Goal: Task Accomplishment & Management: Manage account settings

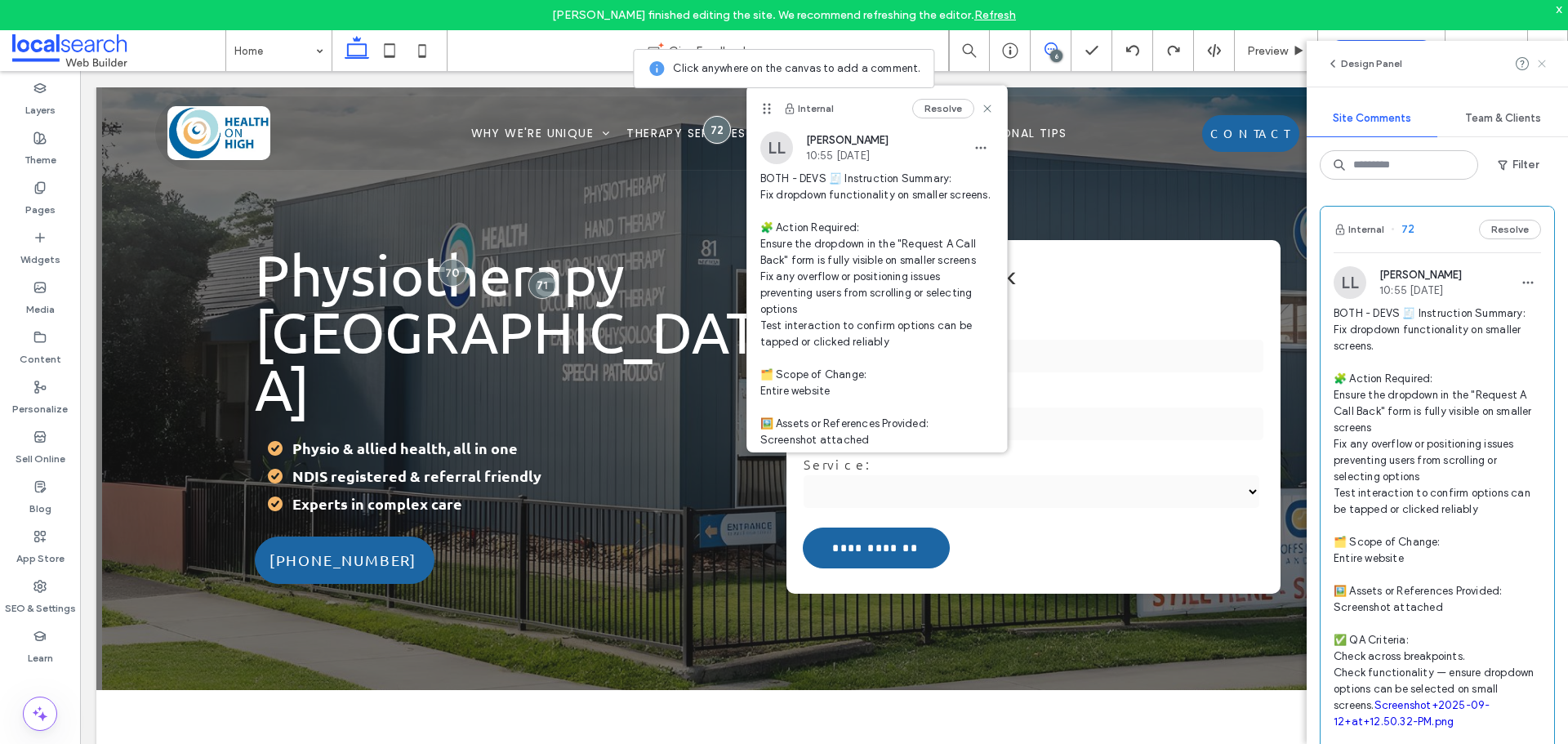
click at [1545, 73] on span at bounding box center [1542, 63] width 13 height 19
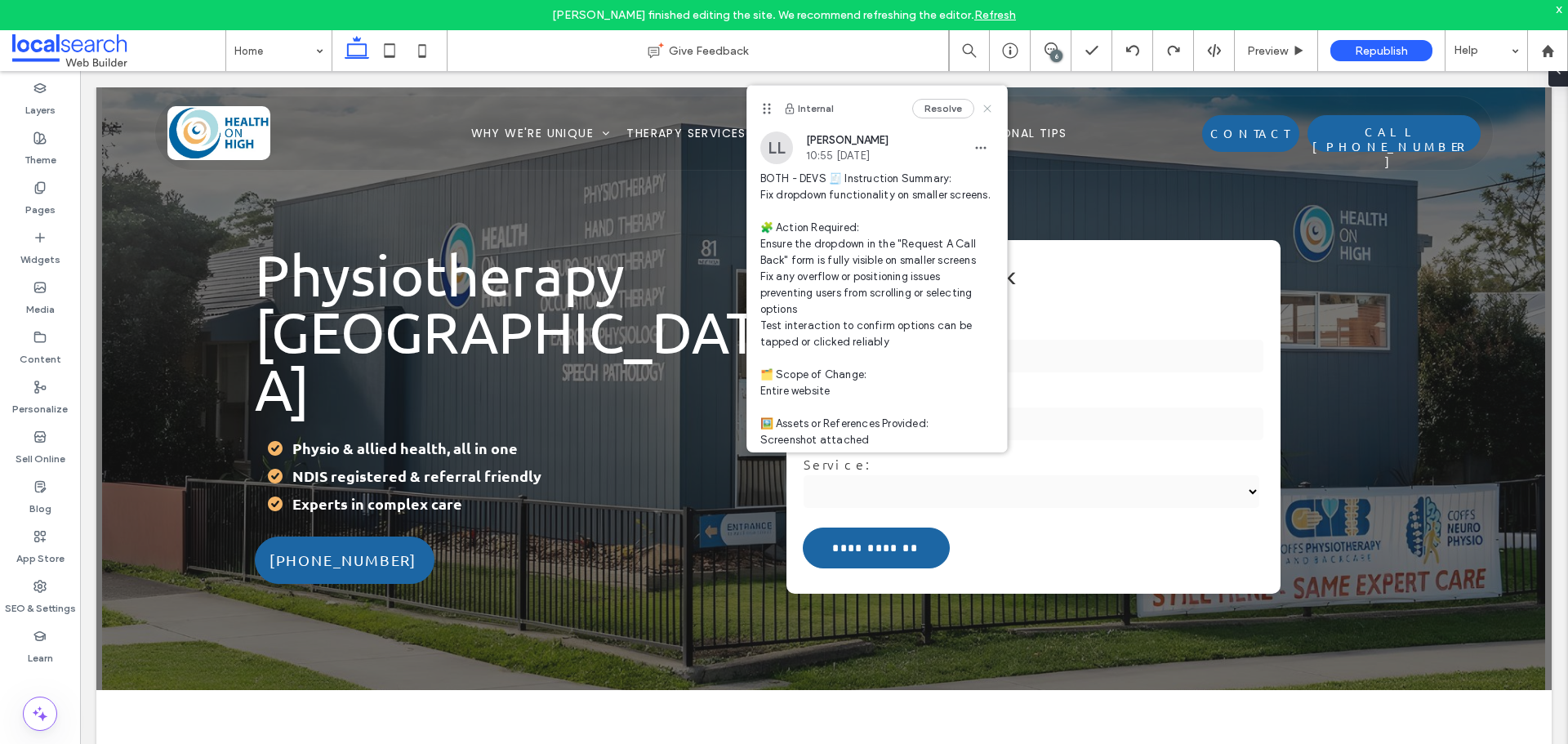
click at [983, 111] on use at bounding box center [987, 109] width 8 height 8
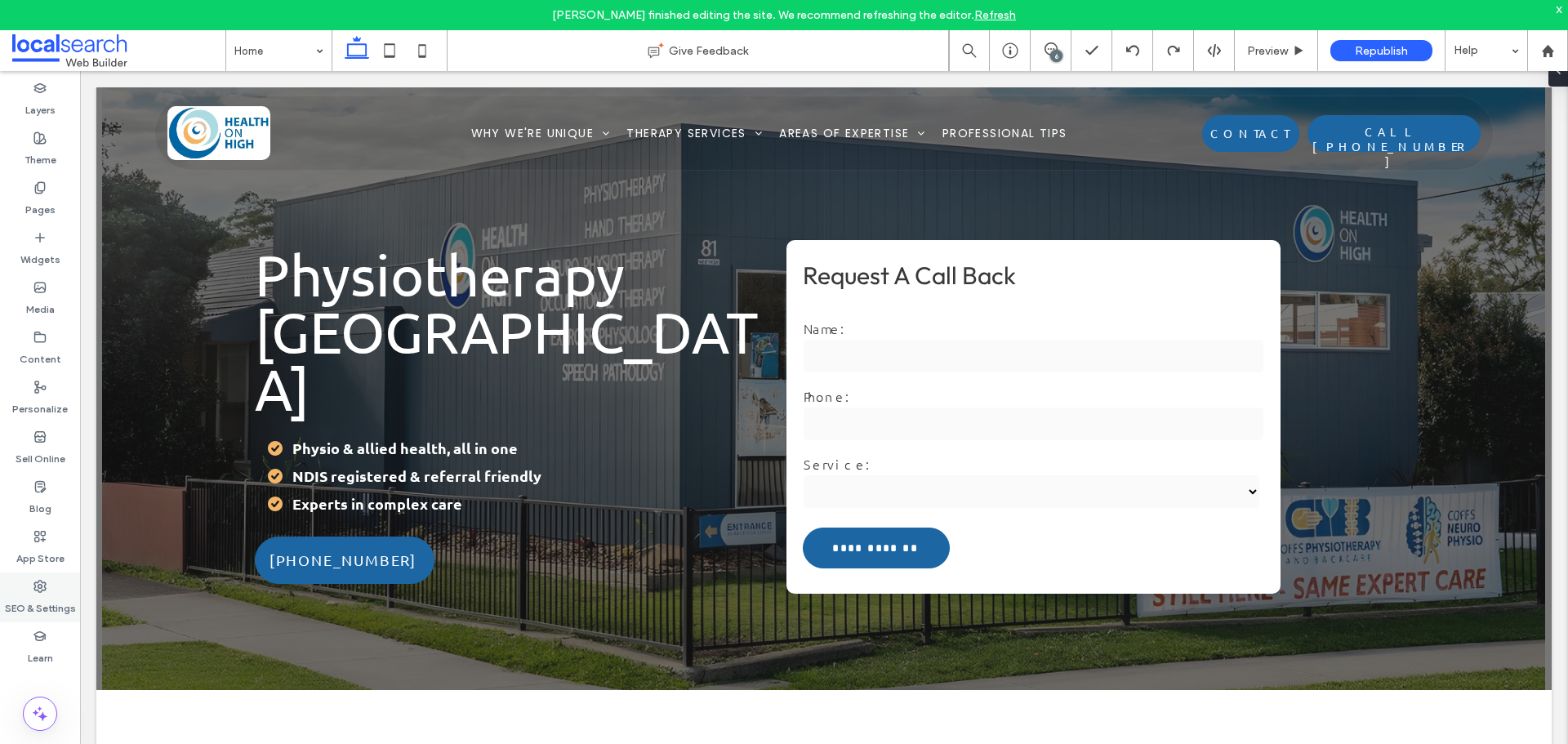
click at [57, 582] on div "SEO & Settings" at bounding box center [39, 598] width 80 height 50
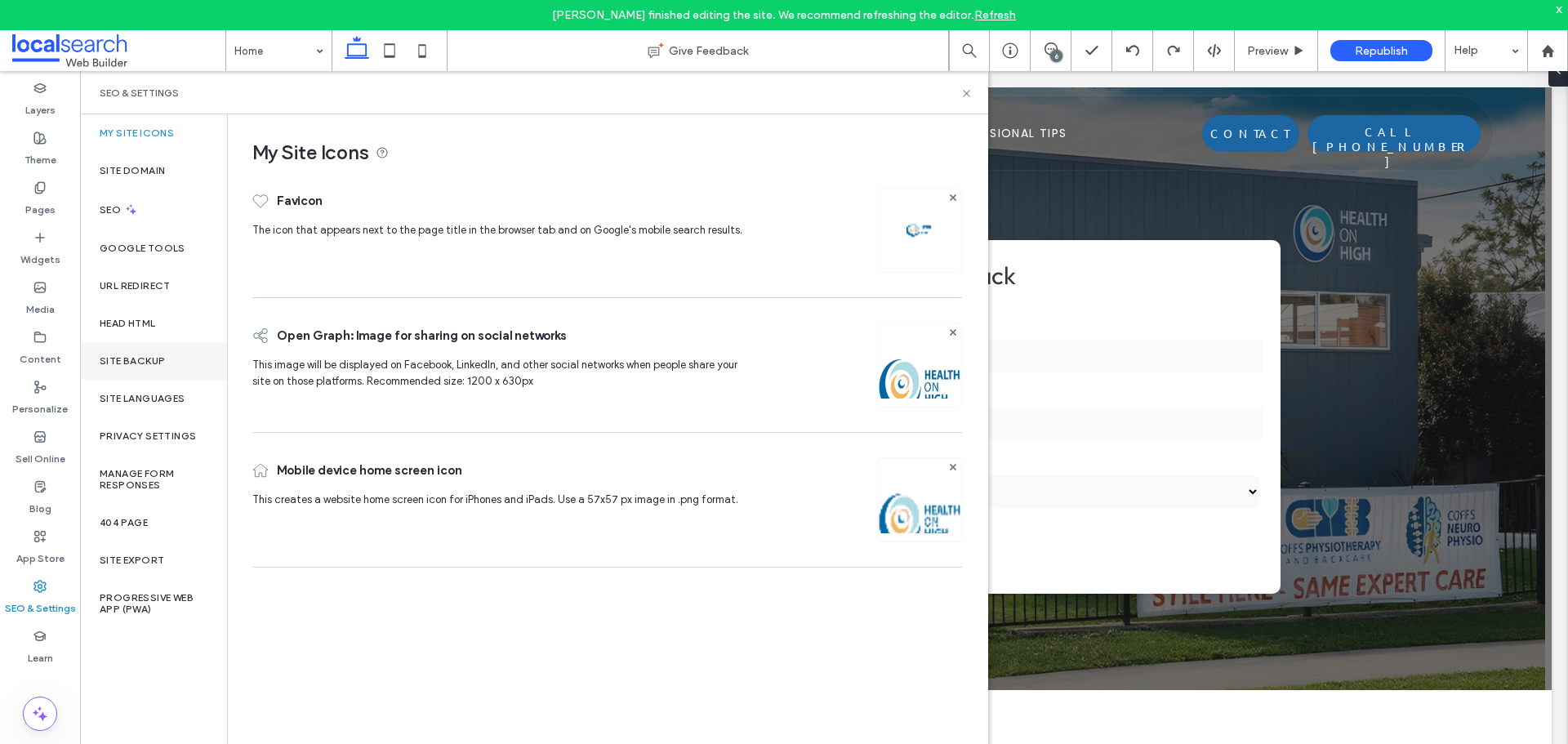
click at [138, 346] on div "Site Backup" at bounding box center [153, 360] width 147 height 37
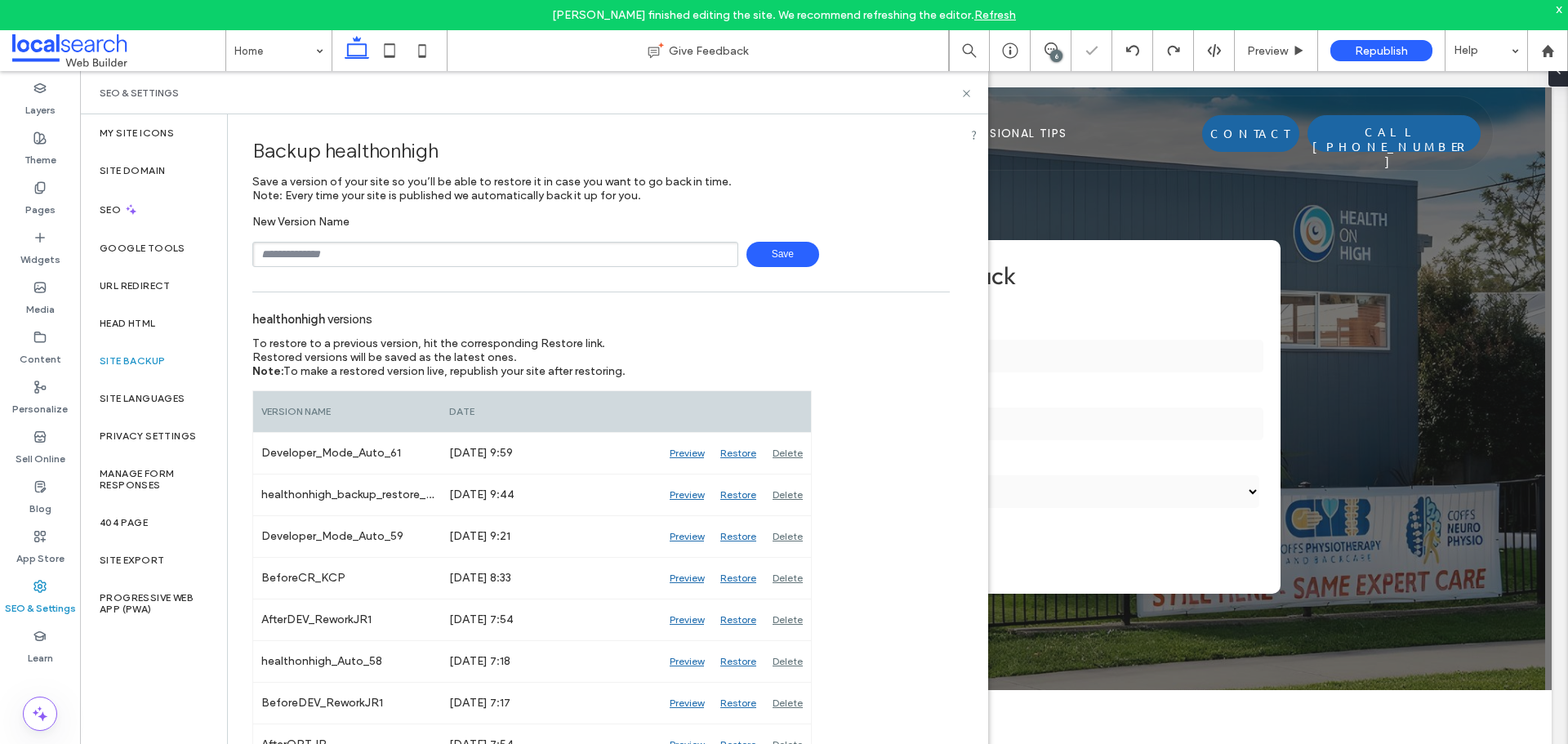
click at [330, 257] on input "text" at bounding box center [496, 254] width 486 height 25
type input "*******"
click at [801, 253] on span "Save" at bounding box center [784, 254] width 73 height 25
click at [969, 94] on icon at bounding box center [966, 93] width 12 height 12
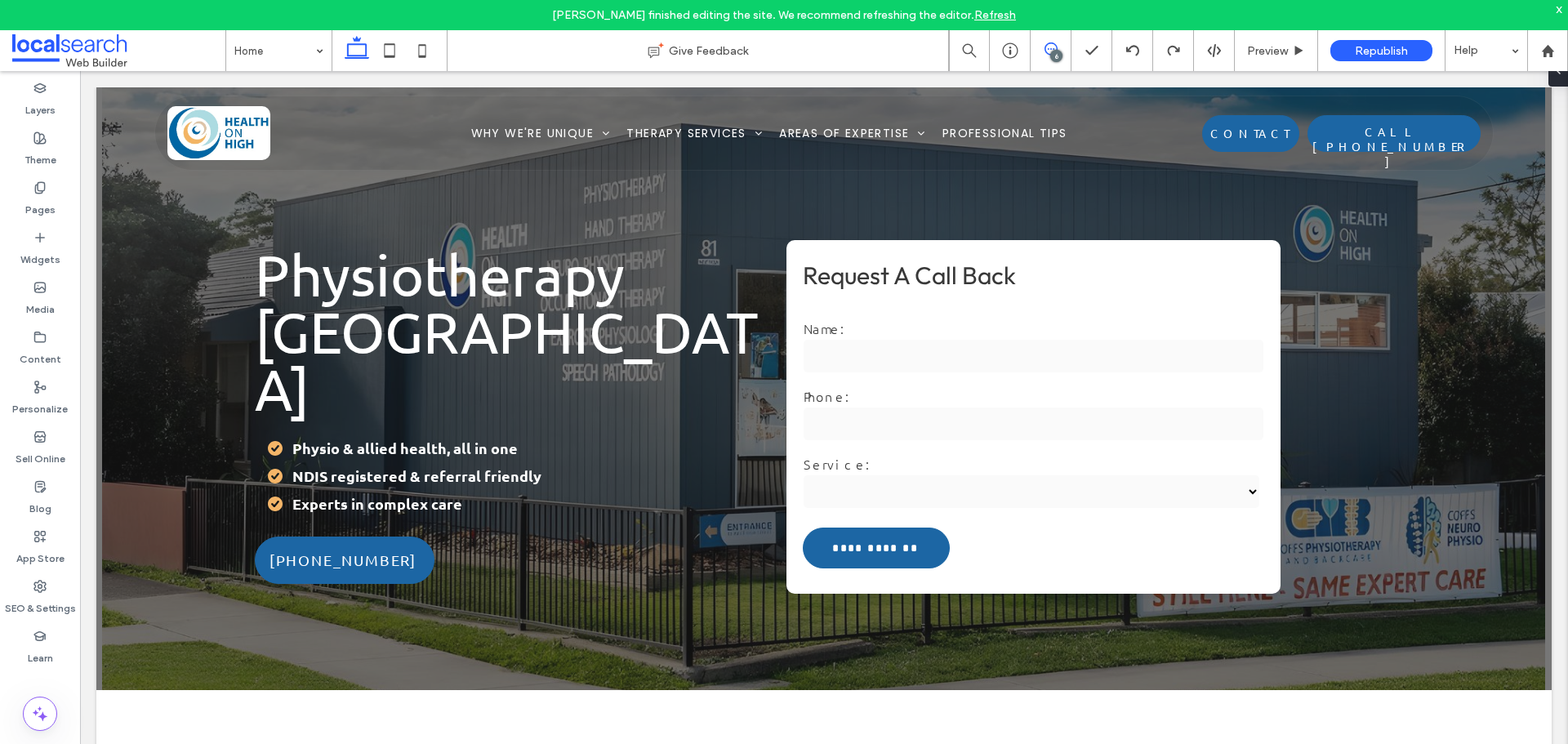
click at [1049, 53] on icon at bounding box center [1052, 49] width 13 height 13
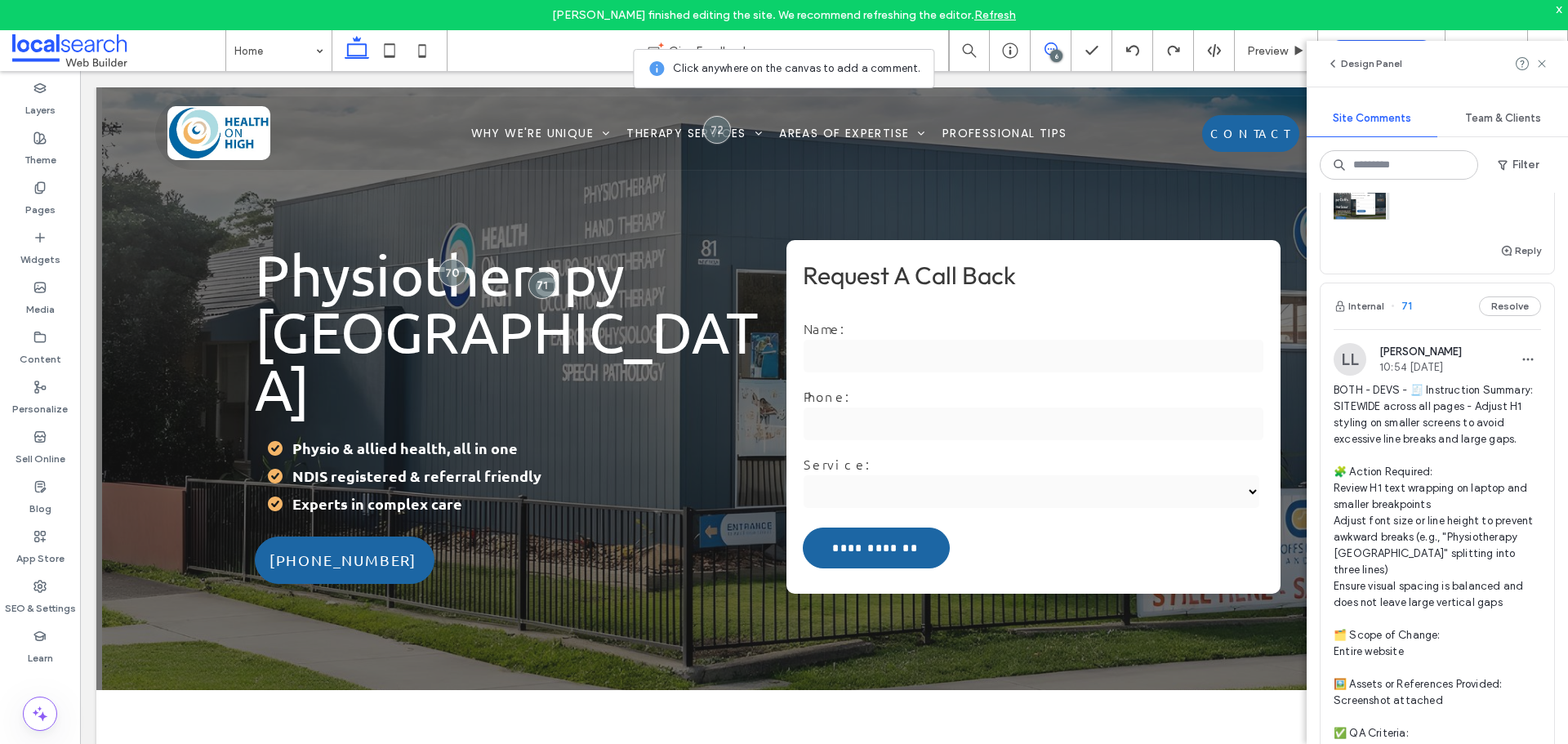
scroll to position [654, 0]
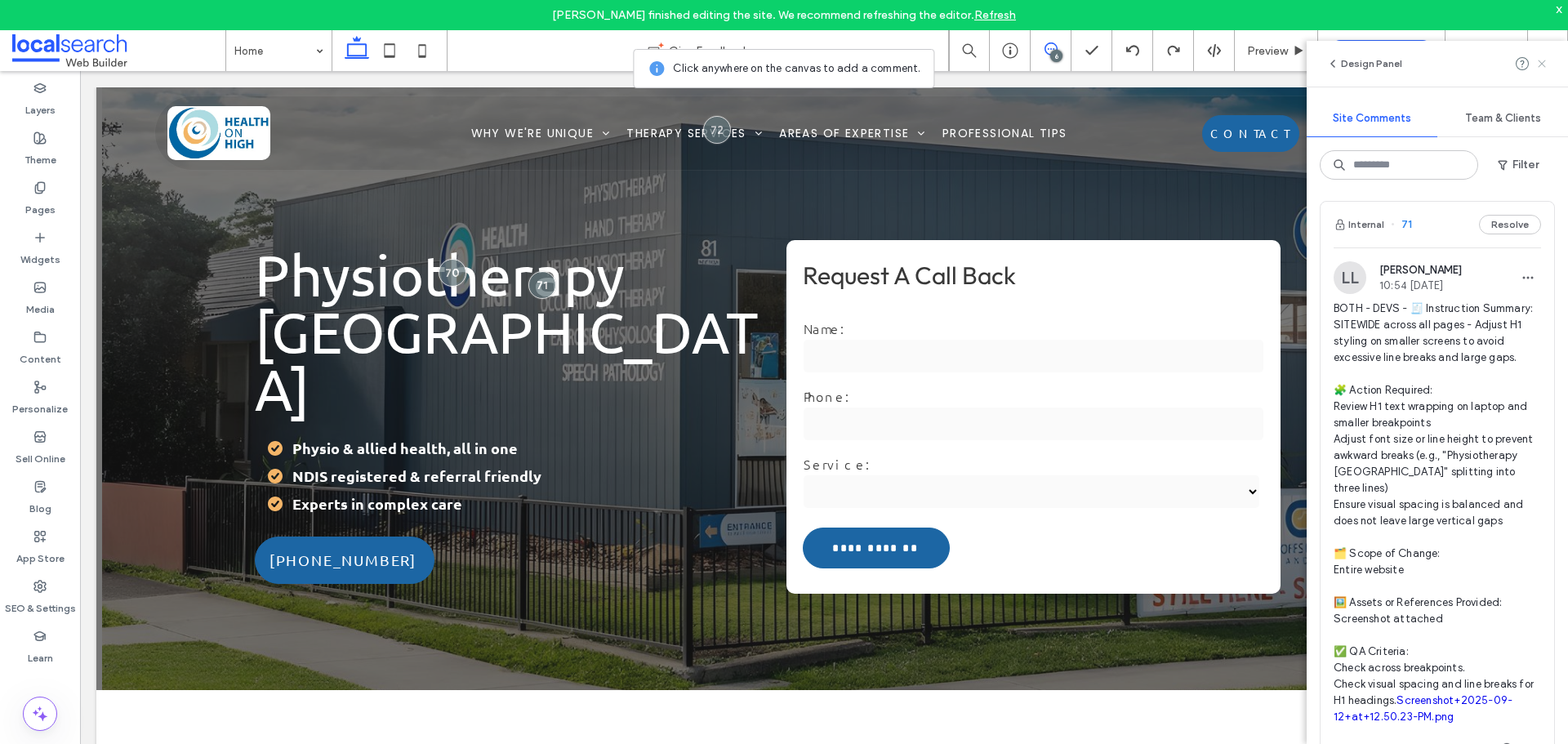
click at [1544, 61] on icon at bounding box center [1542, 63] width 13 height 13
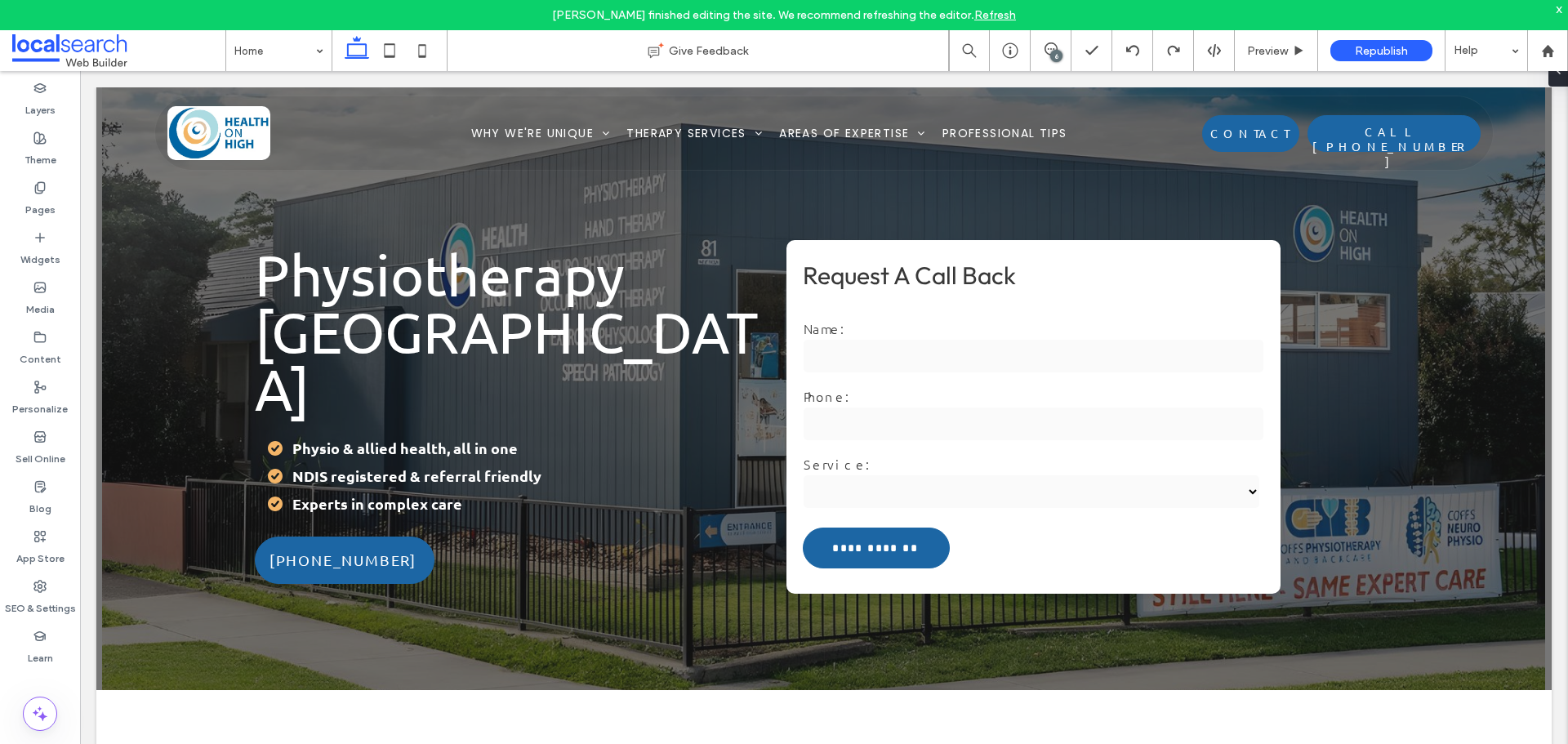
scroll to position [0, 0]
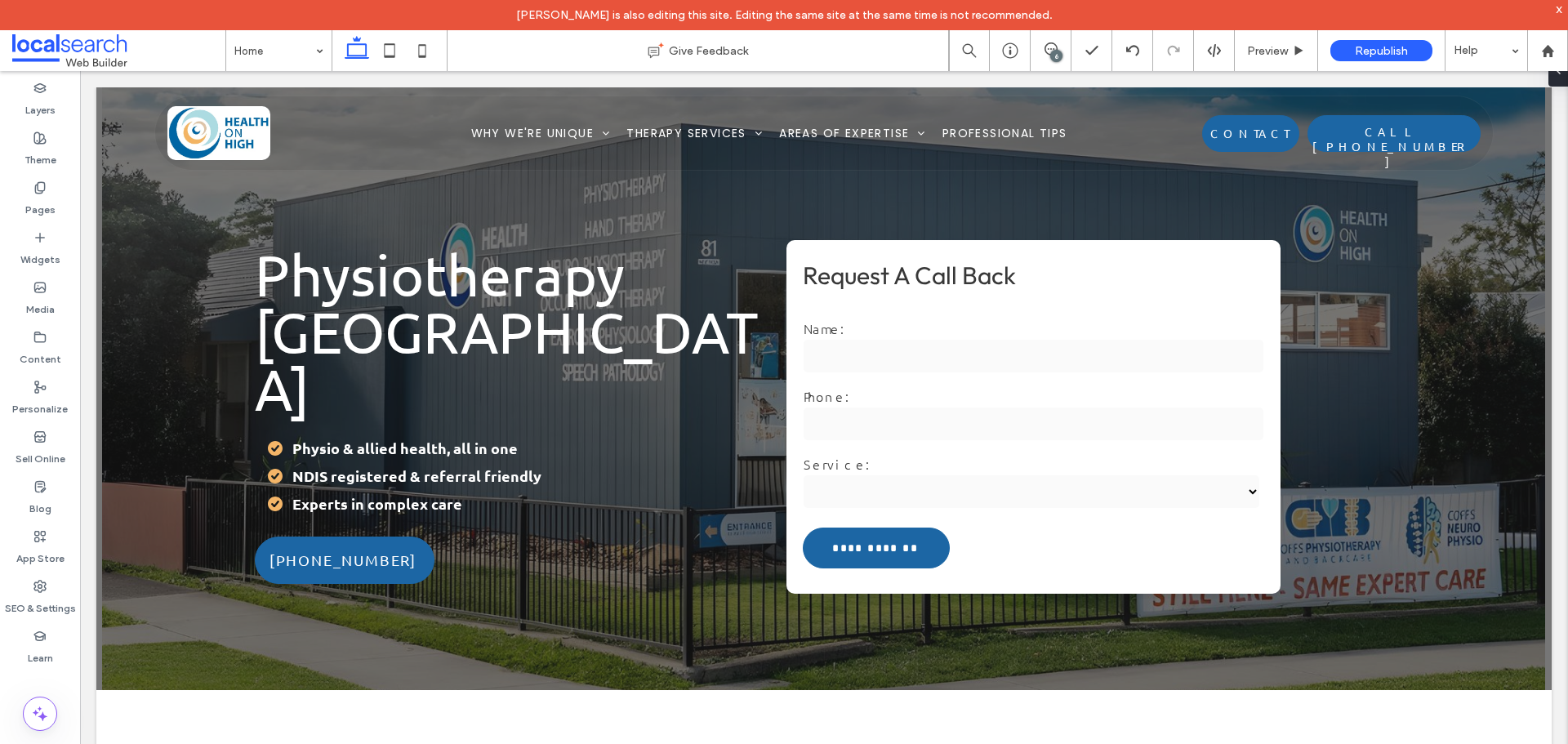
click at [1055, 52] on div "6" at bounding box center [1057, 56] width 12 height 12
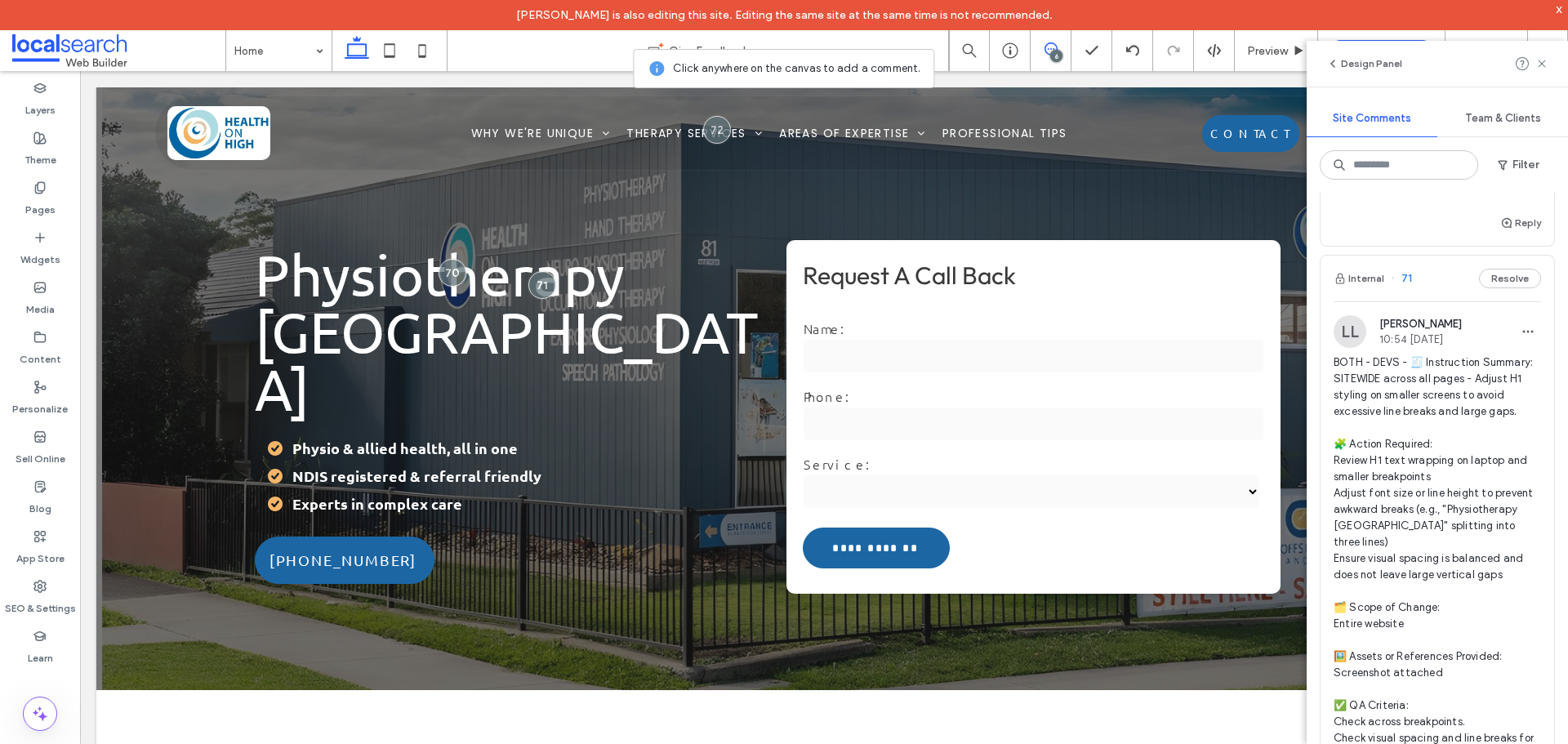
scroll to position [572, 0]
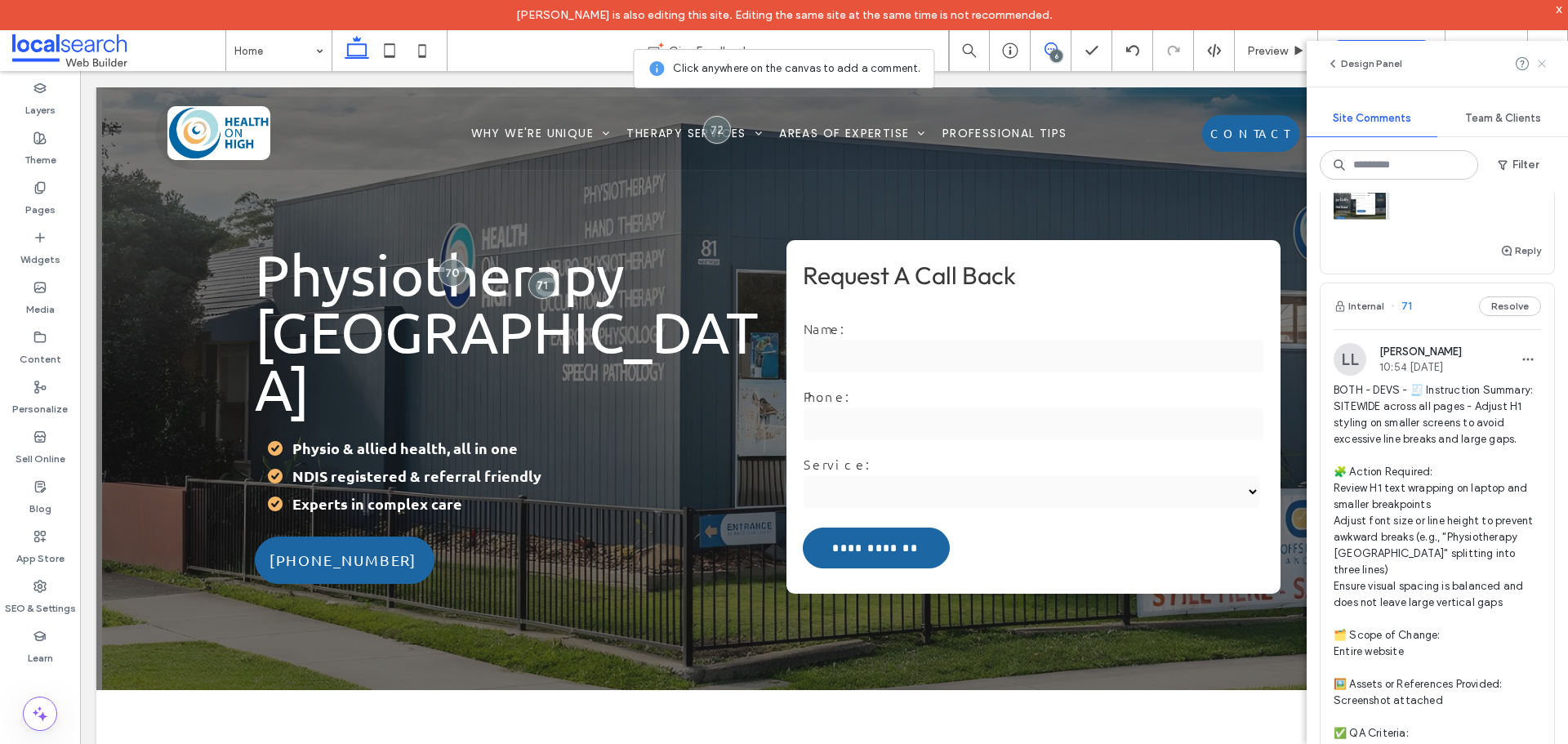
click at [1542, 66] on icon at bounding box center [1542, 63] width 13 height 13
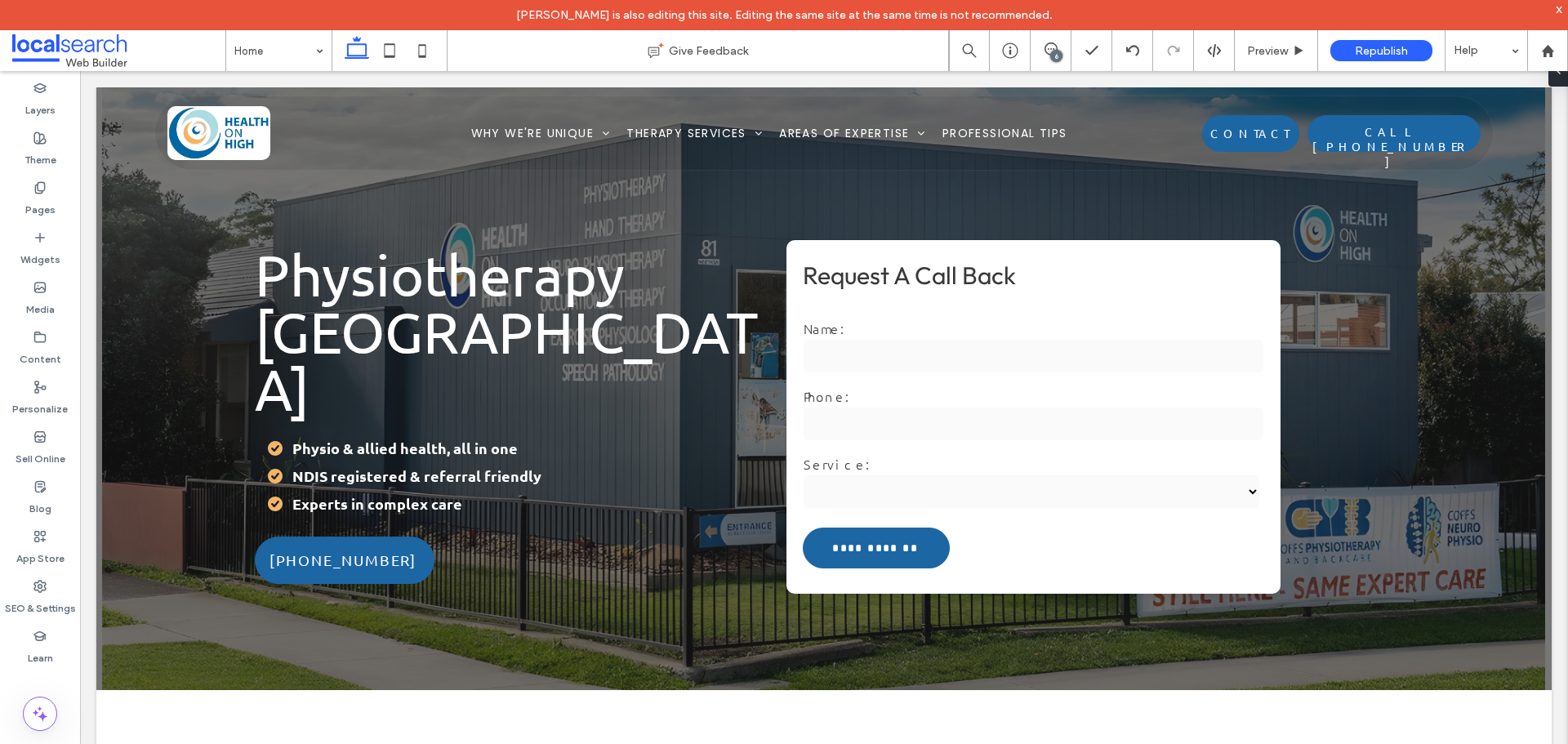
scroll to position [0, 0]
click at [1040, 52] on span at bounding box center [1051, 49] width 40 height 13
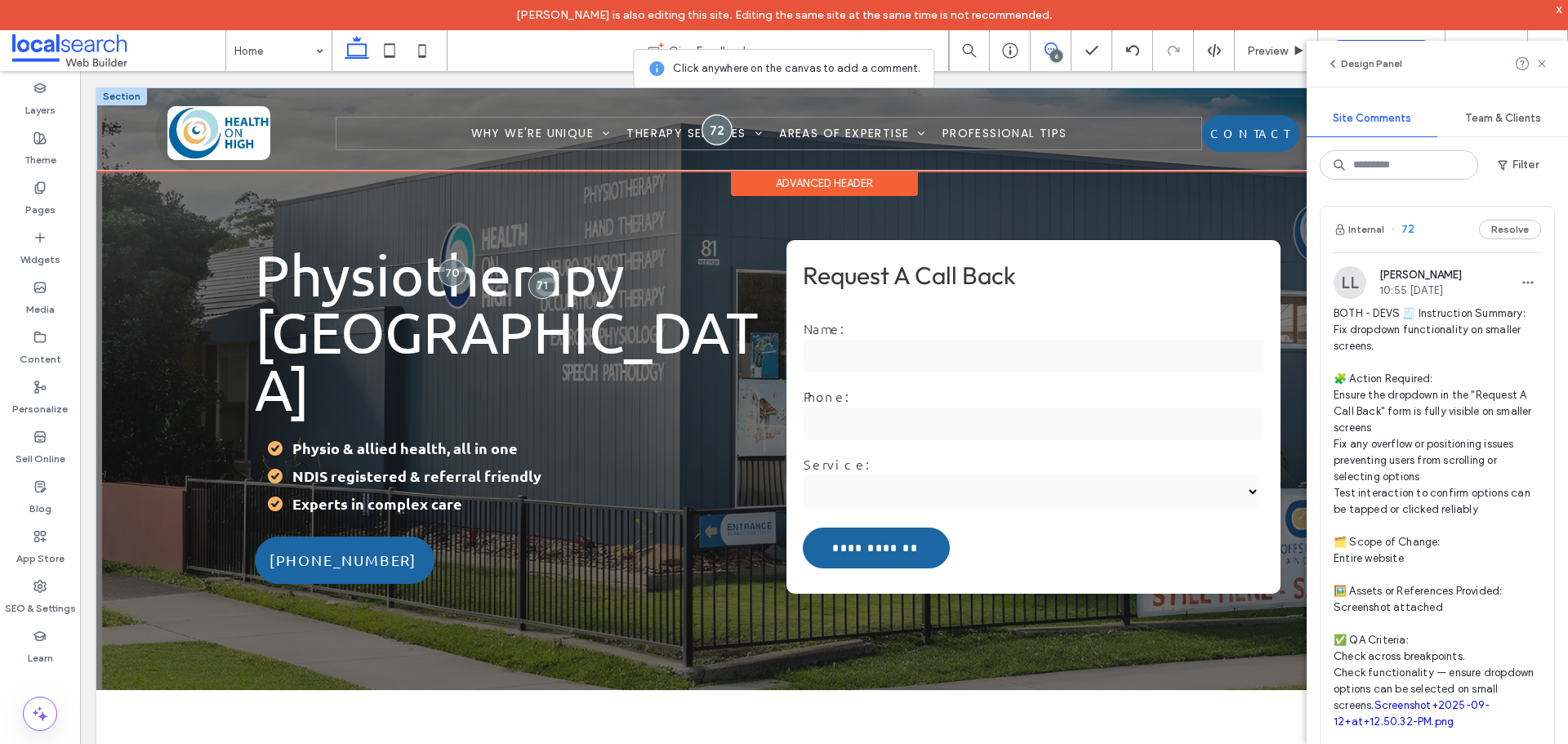
click at [720, 123] on div at bounding box center [716, 130] width 30 height 30
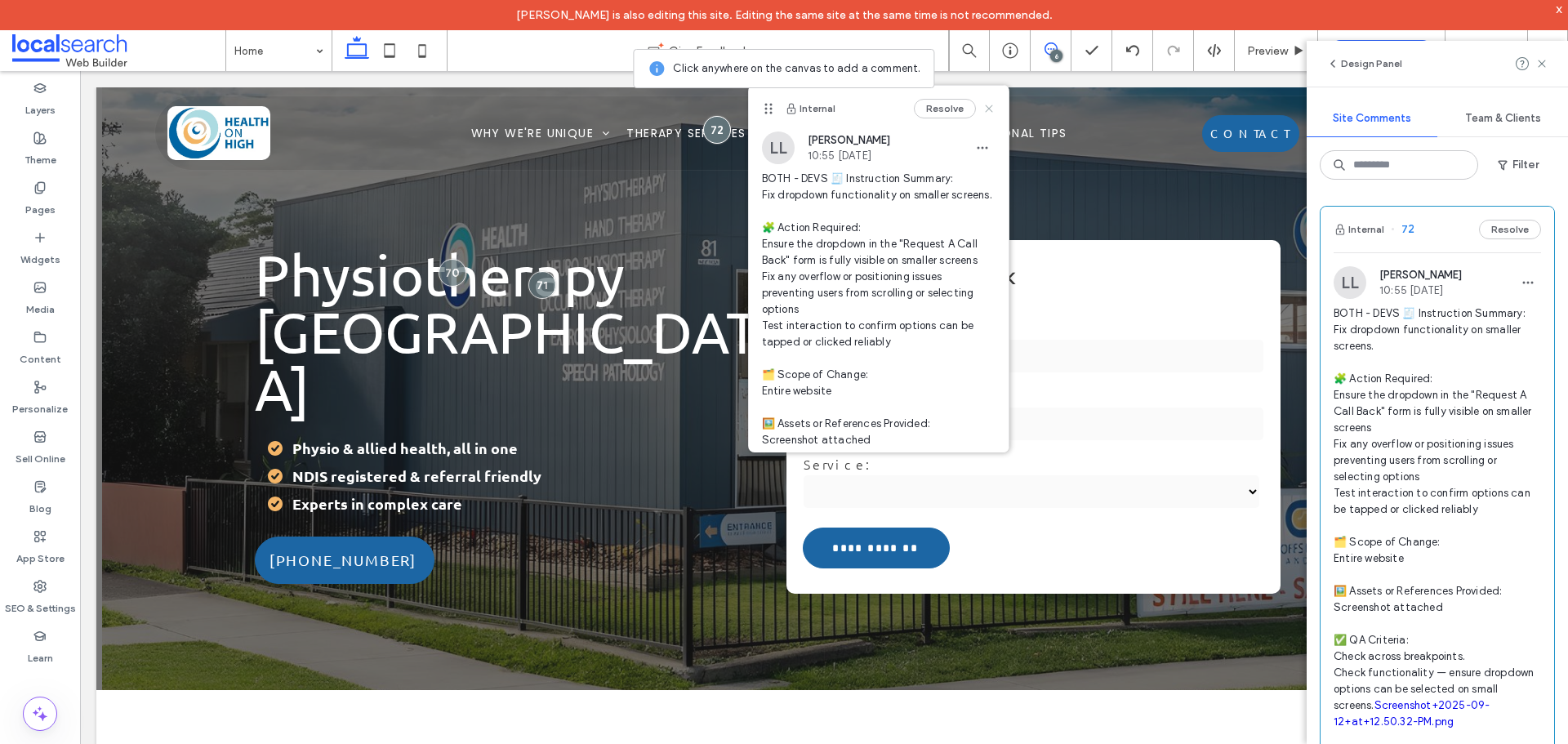
click at [985, 109] on use at bounding box center [989, 109] width 8 height 8
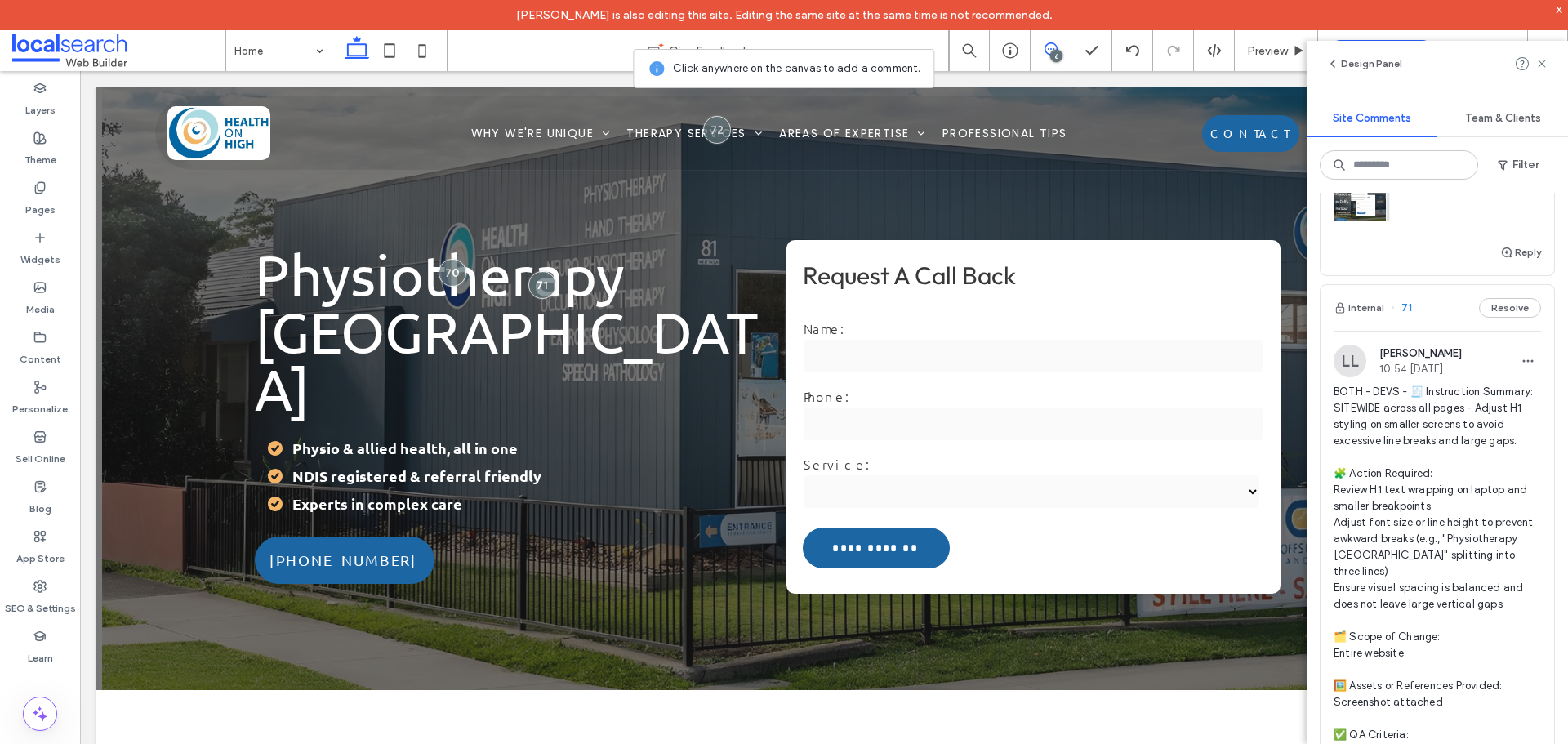
scroll to position [572, 0]
click at [1436, 441] on span "BOTH - DEVS - 🧾 Instruction Summary: SITEWIDE across all pages - Adjust H1 styl…" at bounding box center [1437, 595] width 208 height 425
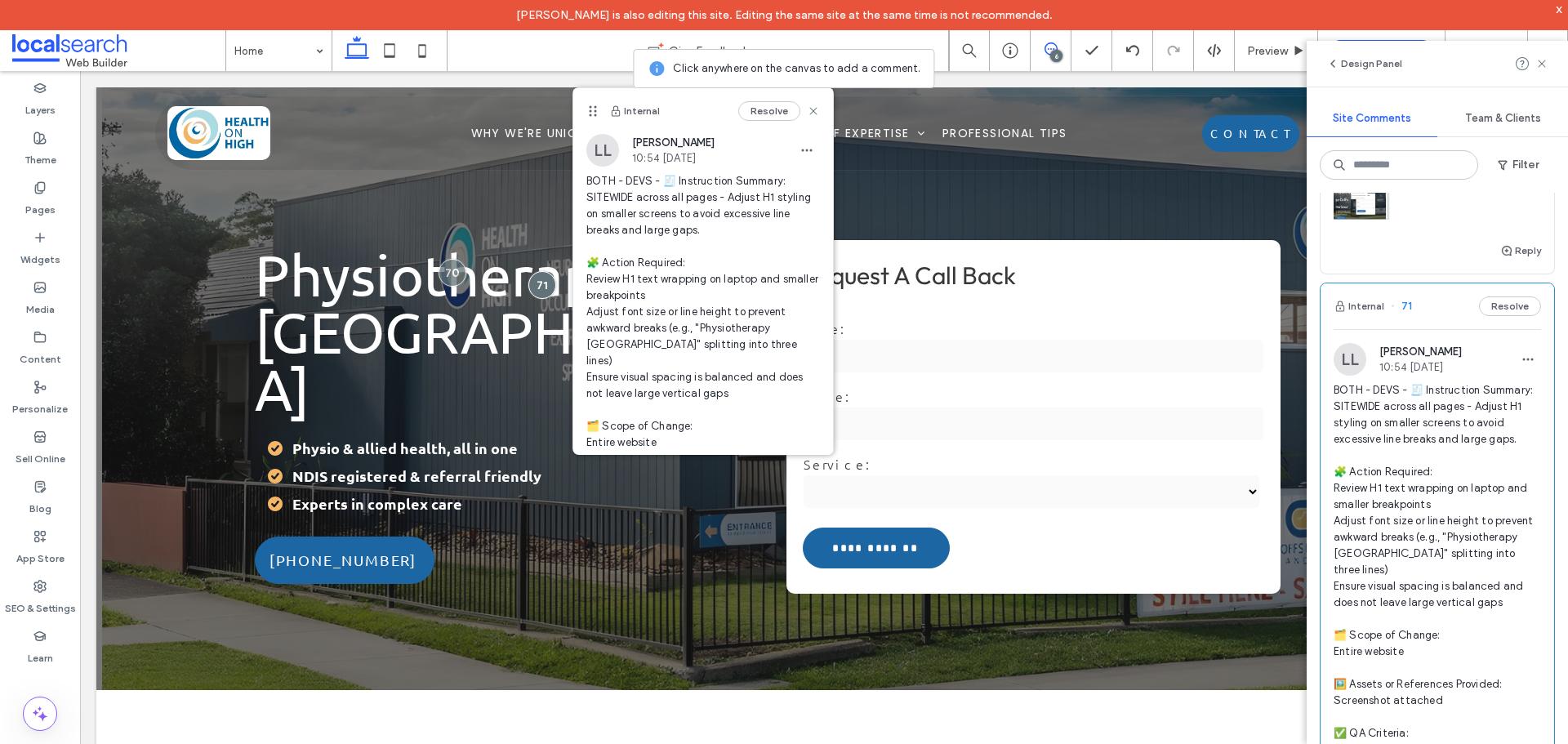
click at [1458, 441] on span "BOTH - DEVS - 🧾 Instruction Summary: SITEWIDE across all pages - Adjust H1 styl…" at bounding box center [1437, 595] width 208 height 425
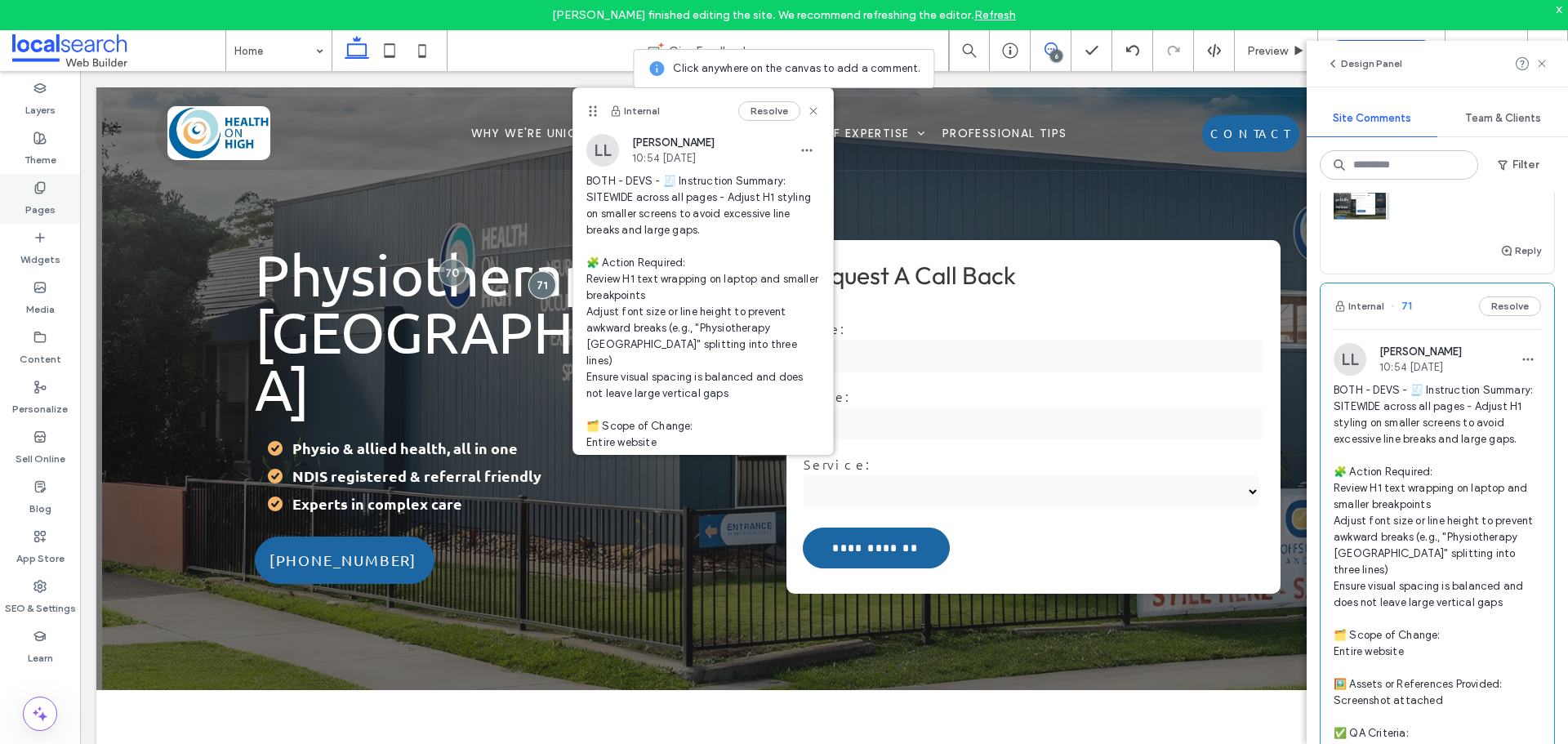
click at [52, 189] on div "Pages" at bounding box center [39, 199] width 80 height 50
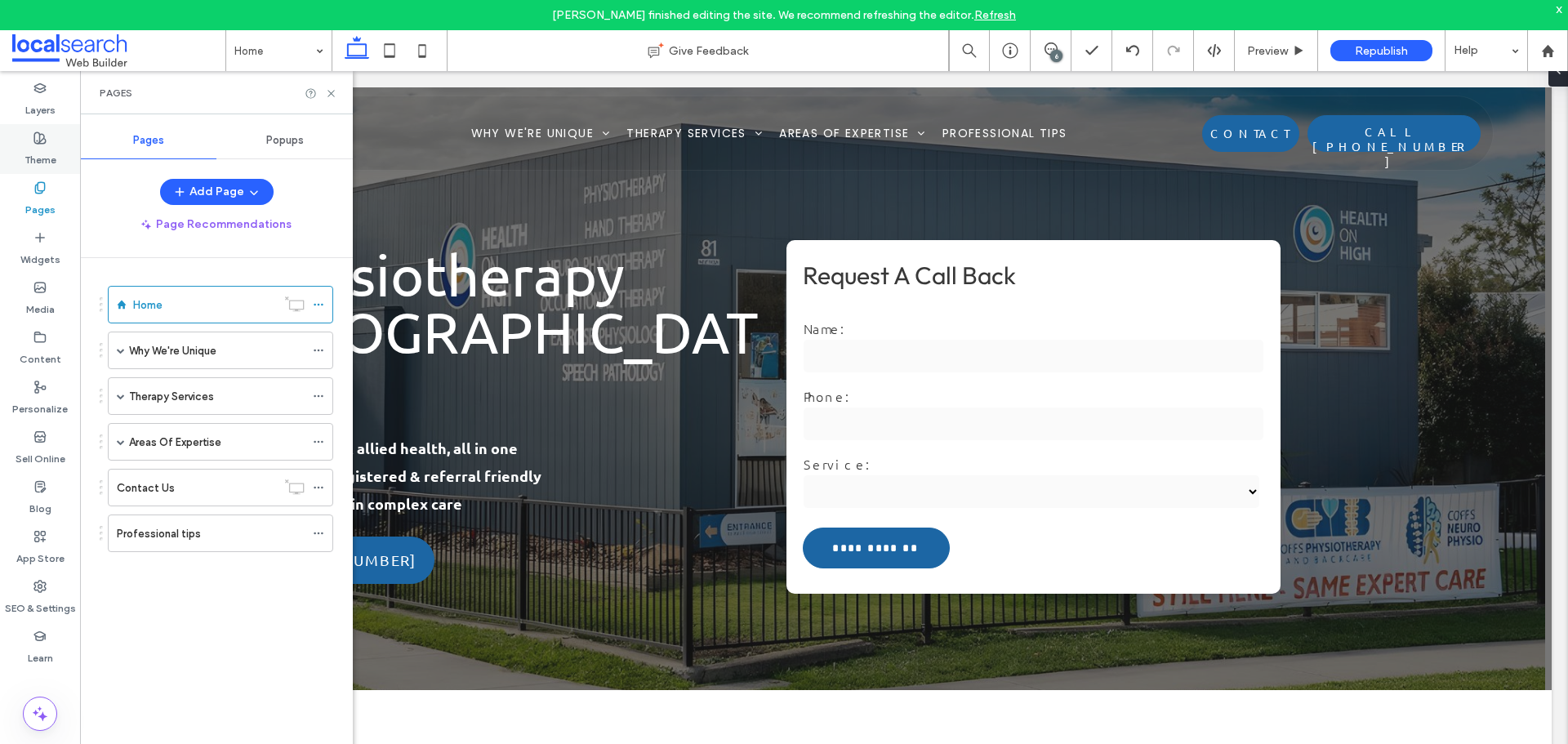
scroll to position [0, 0]
click at [40, 144] on use at bounding box center [40, 138] width 12 height 12
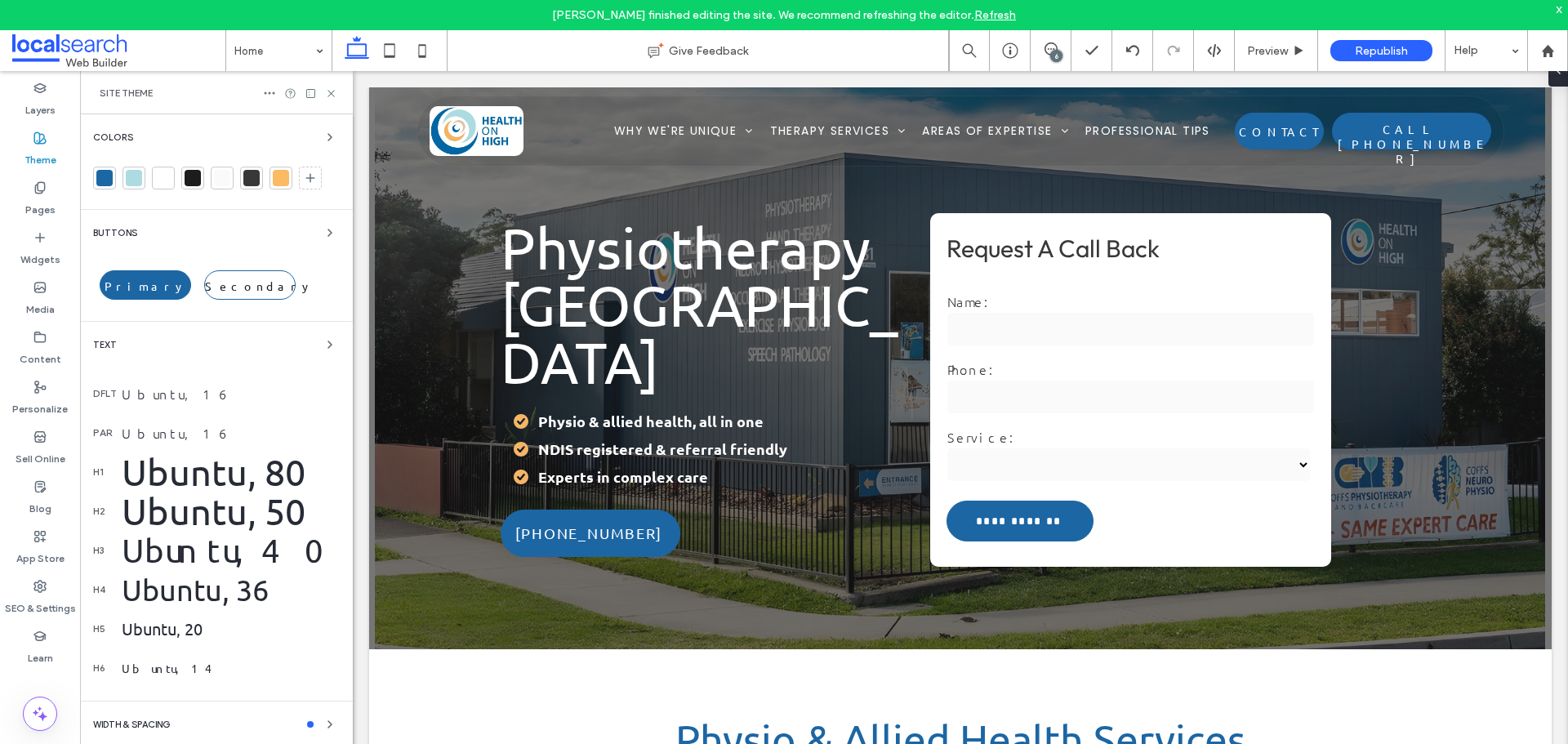
click at [193, 467] on div "Ubuntu, 80" at bounding box center [231, 472] width 218 height 44
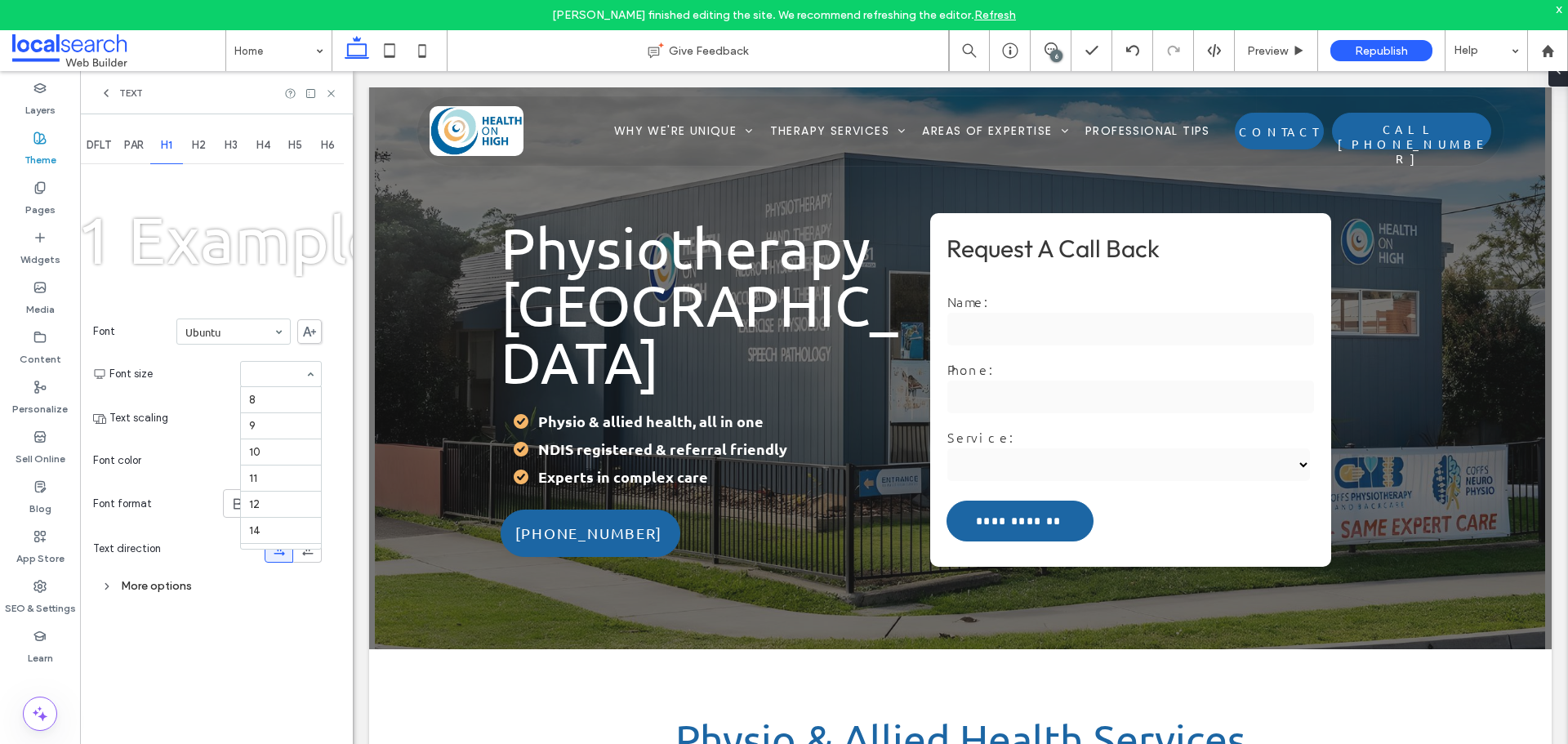
scroll to position [282, 0]
click at [209, 357] on section "Font size 8 9 10 11 12 14 16 18 24 30 32 36 48 60 72 80 96" at bounding box center [215, 374] width 212 height 42
click at [333, 93] on icon at bounding box center [331, 93] width 12 height 12
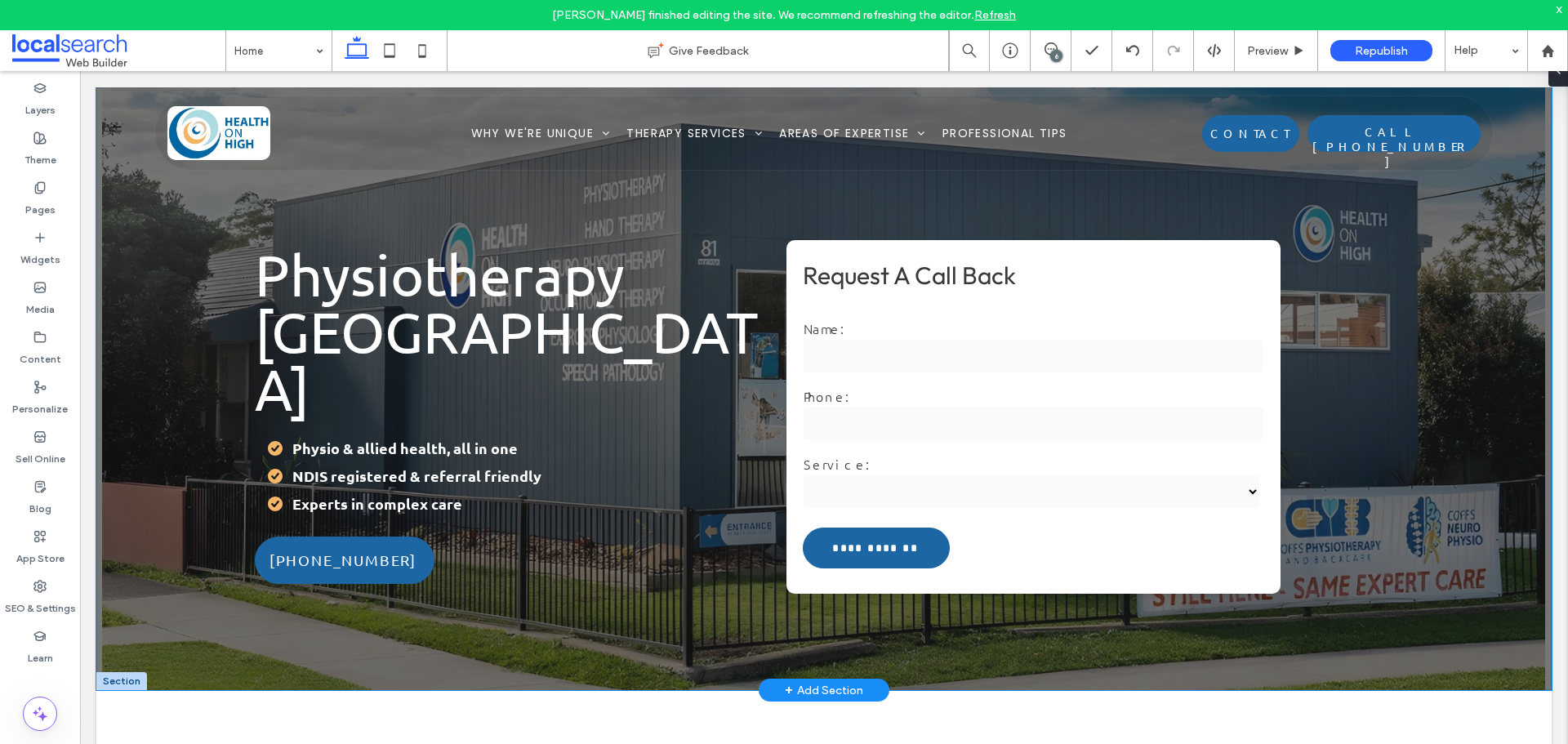
click at [623, 310] on h1 "Physiotherapy [GEOGRAPHIC_DATA]" at bounding box center [514, 332] width 519 height 171
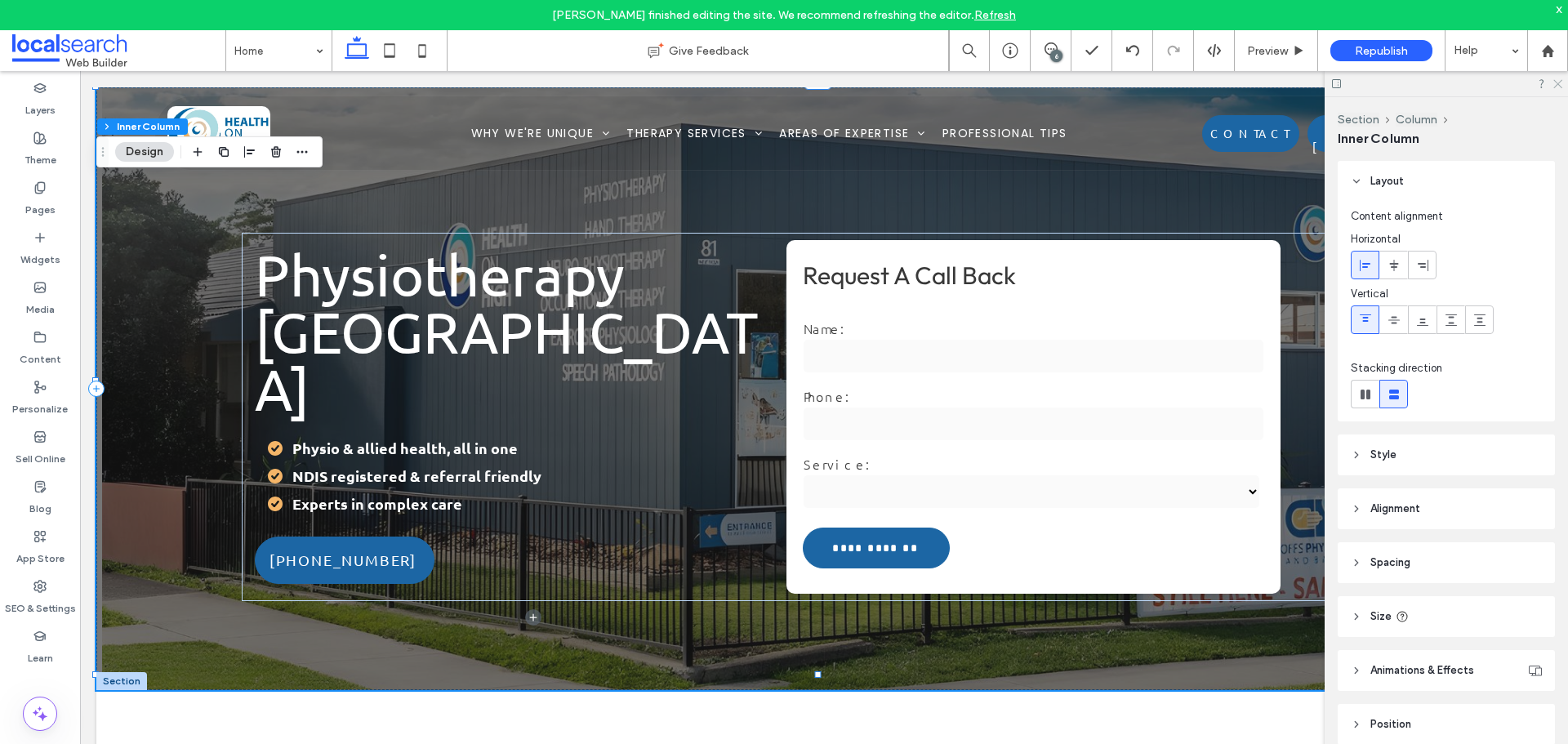
click at [1559, 87] on icon at bounding box center [1556, 83] width 11 height 11
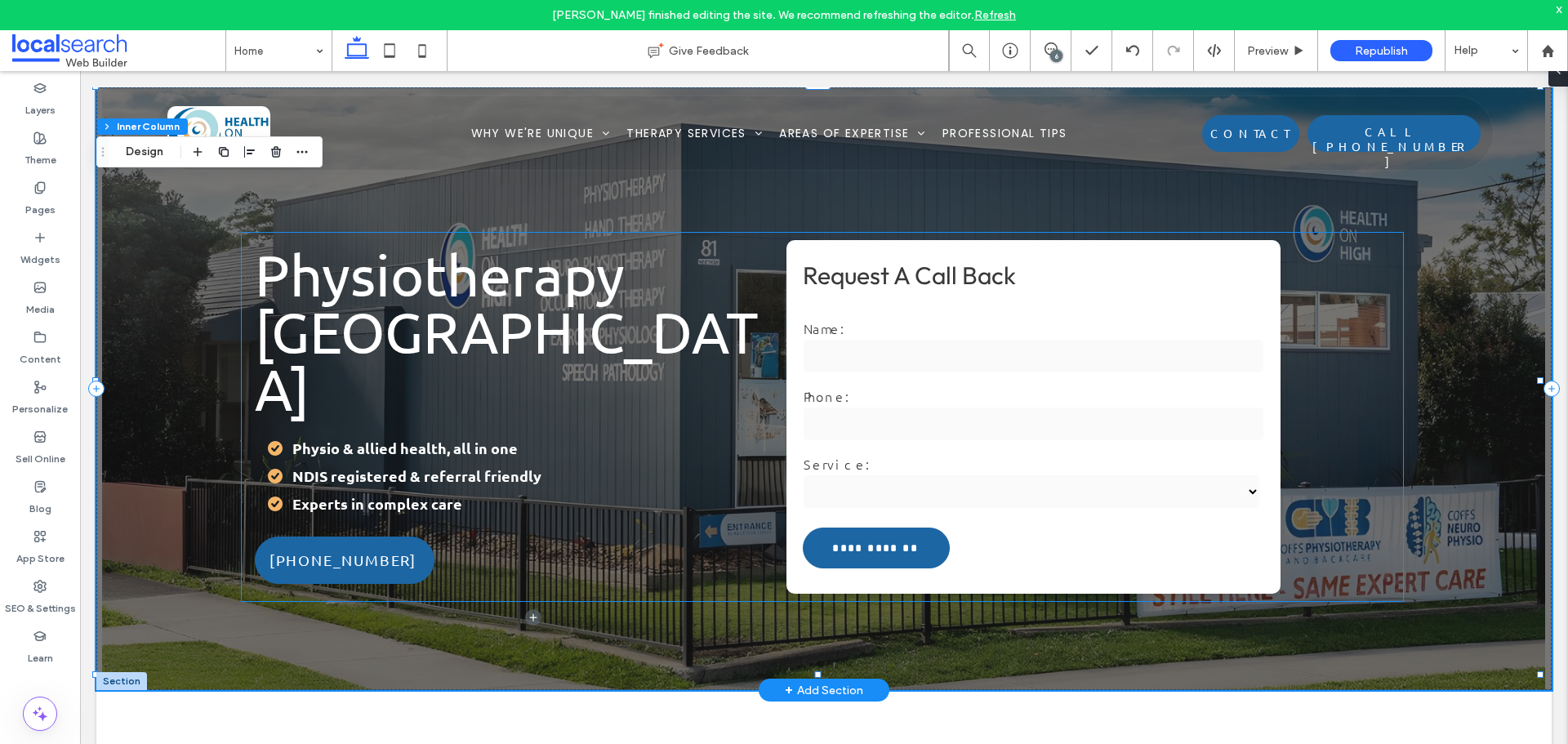
click at [530, 316] on span "Physiotherapy [GEOGRAPHIC_DATA]" at bounding box center [507, 331] width 504 height 182
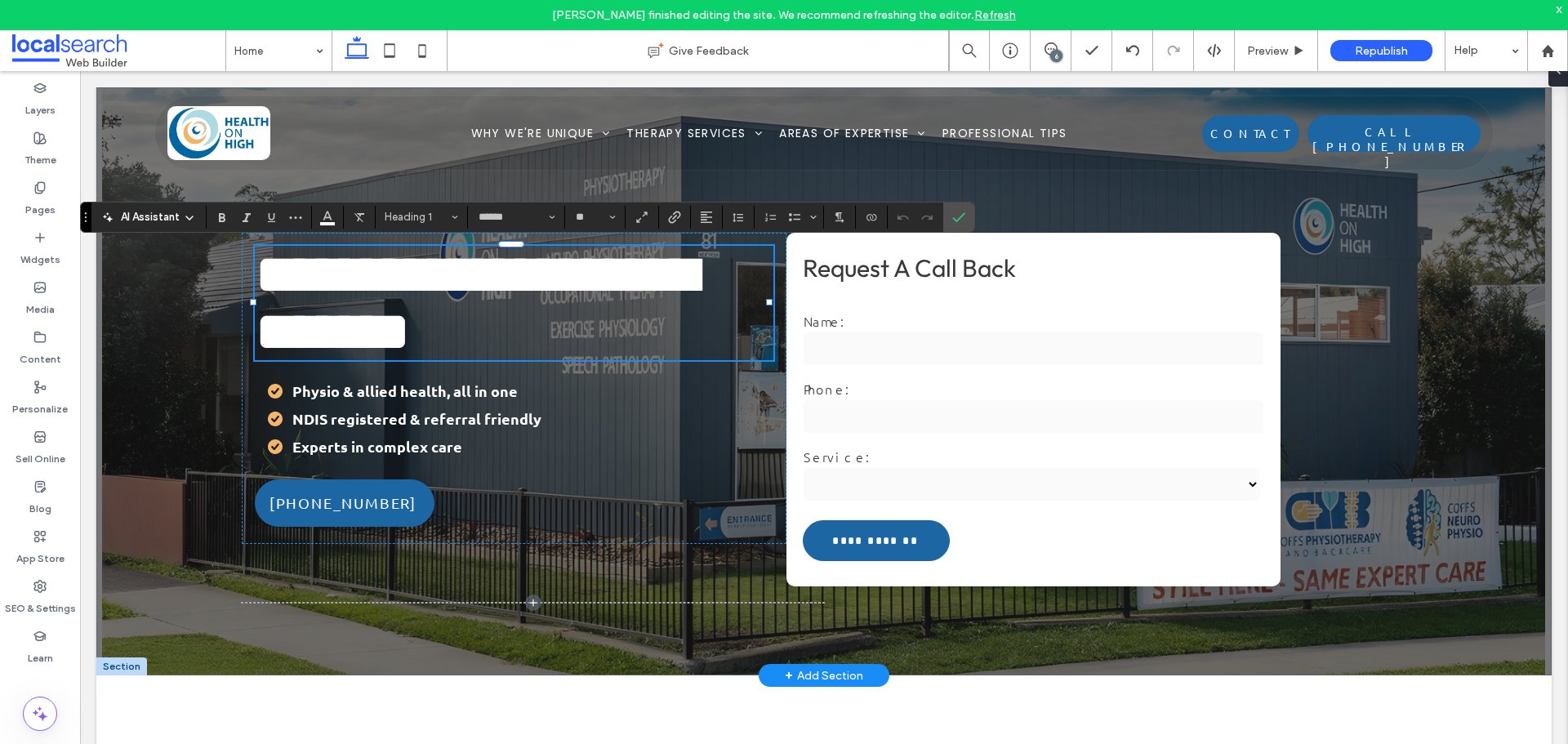
type input "******"
type input "**"
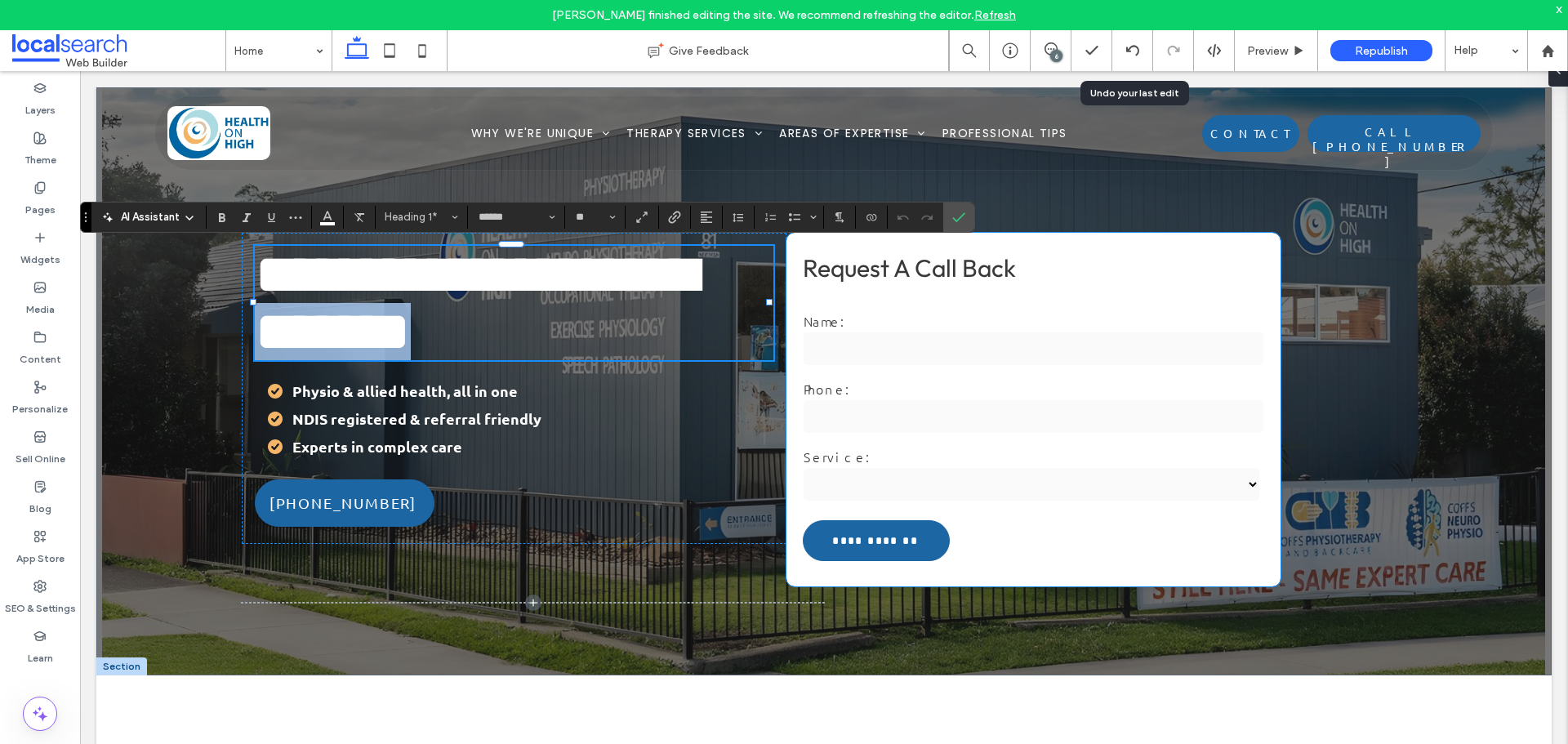
click at [447, 318] on span "**********" at bounding box center [476, 303] width 442 height 114
click at [447, 302] on span "**********" at bounding box center [476, 303] width 442 height 114
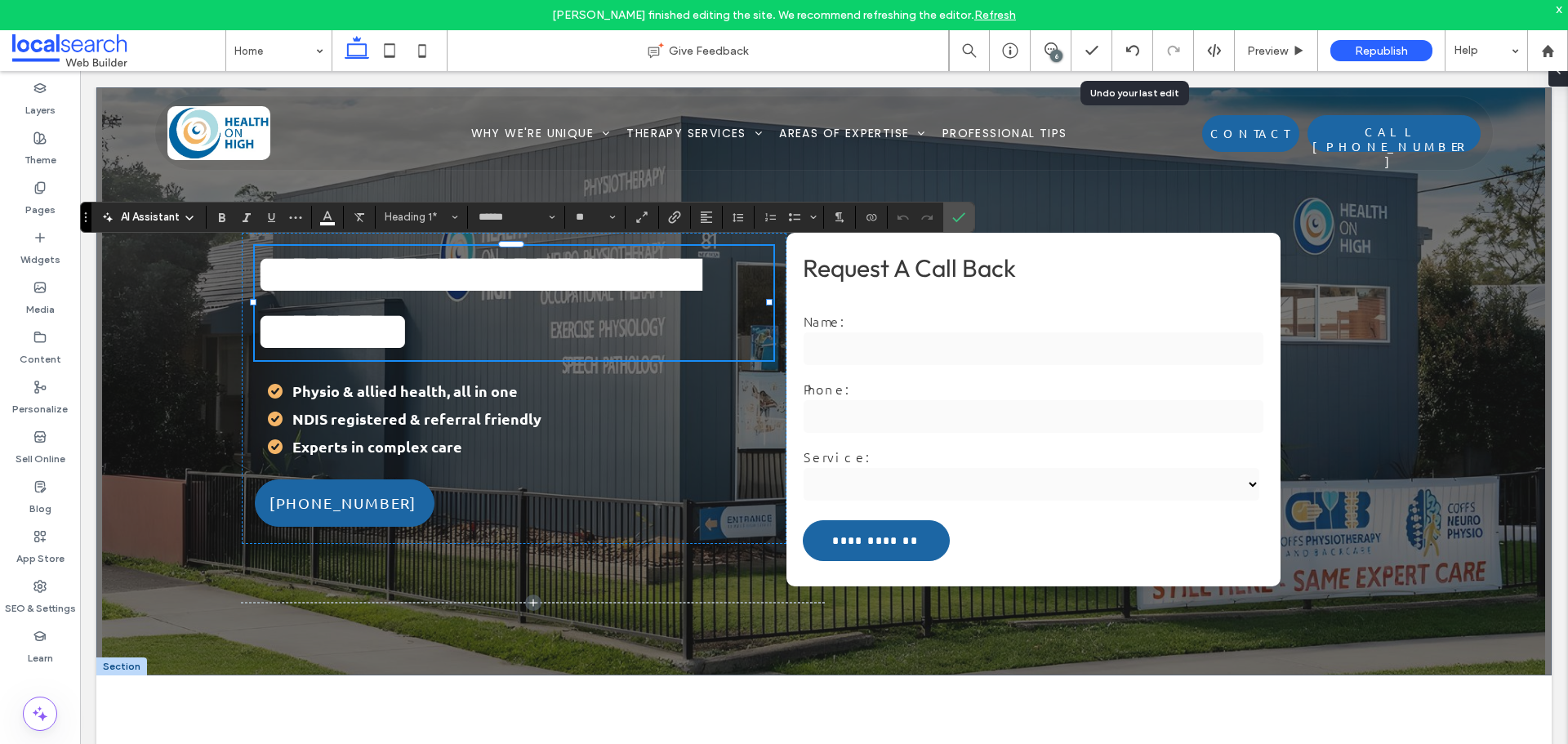
click at [447, 302] on span "**********" at bounding box center [476, 303] width 442 height 114
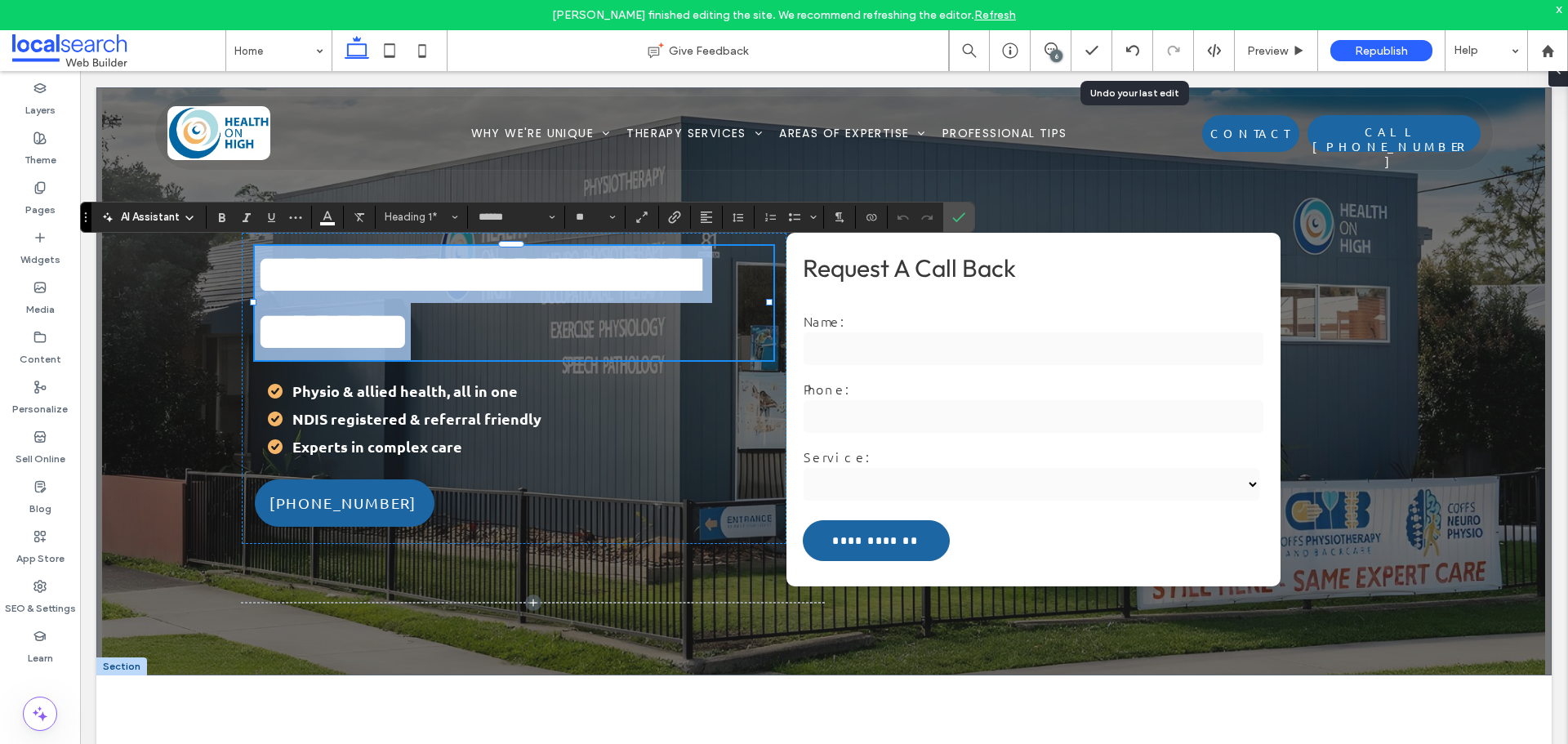
scroll to position [0, 0]
click at [447, 303] on span "**********" at bounding box center [476, 303] width 442 height 114
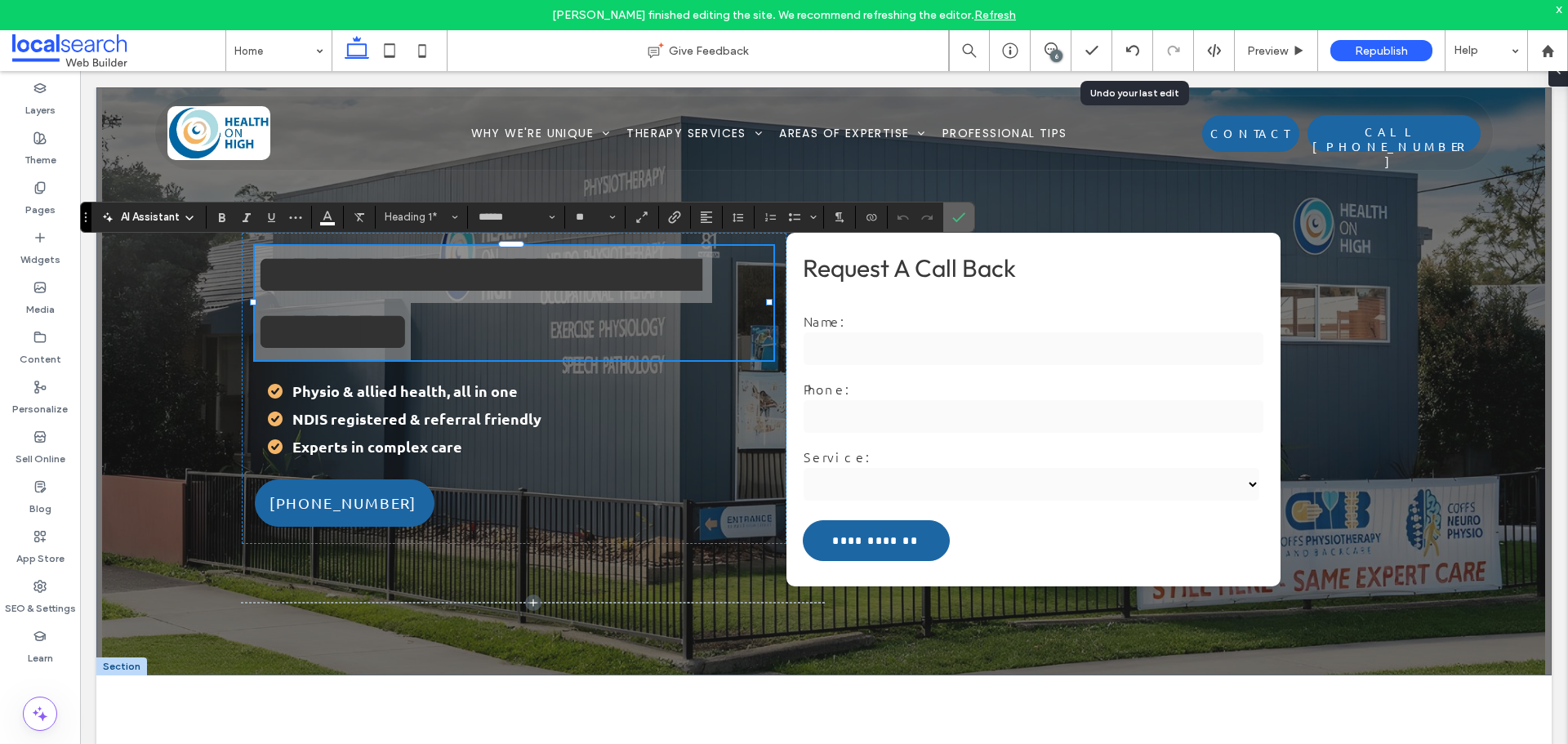
drag, startPoint x: 953, startPoint y: 216, endPoint x: 866, endPoint y: 145, distance: 112.3
click at [953, 216] on icon "Confirm" at bounding box center [959, 217] width 13 height 13
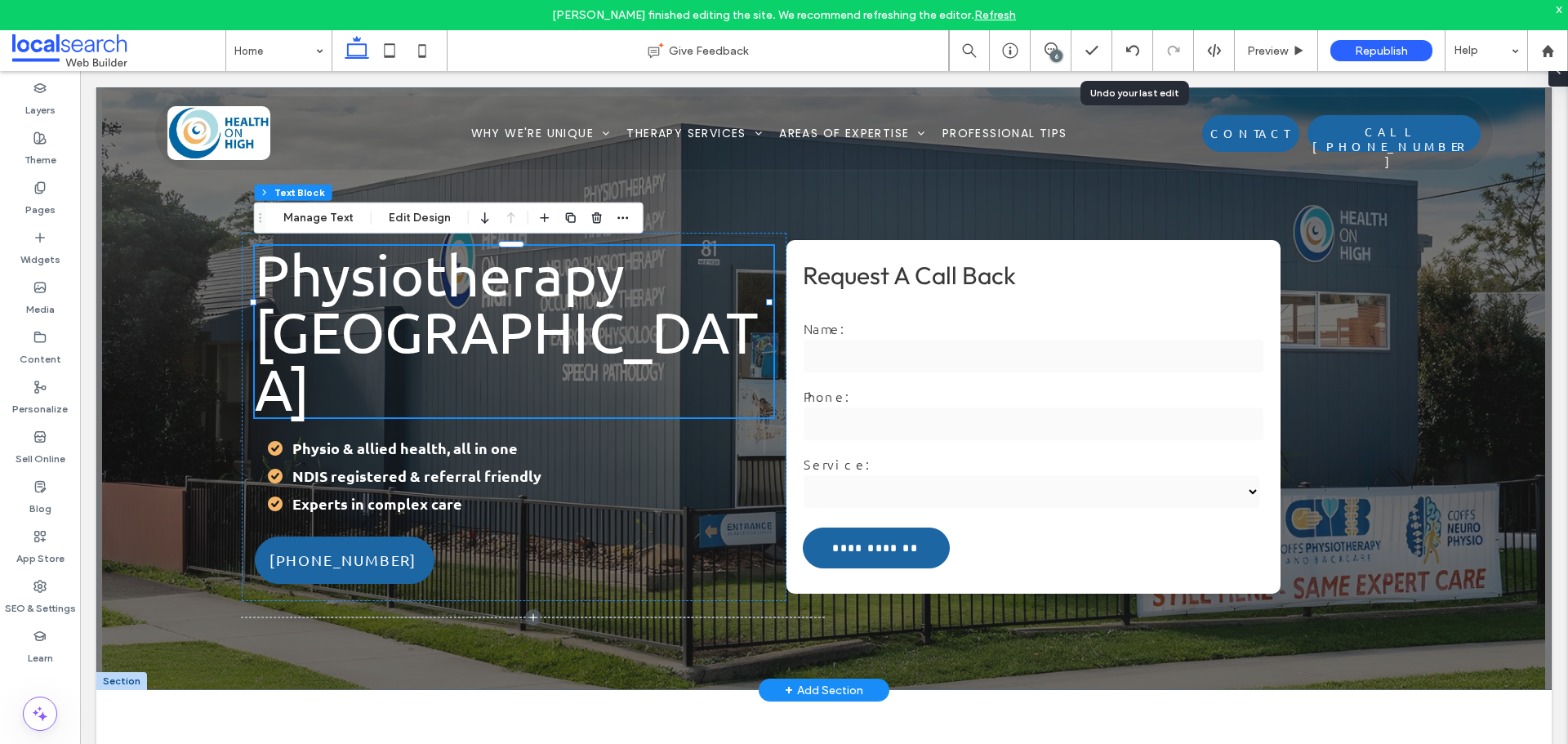
click at [567, 329] on span "Physiotherapy [GEOGRAPHIC_DATA]" at bounding box center [507, 331] width 504 height 182
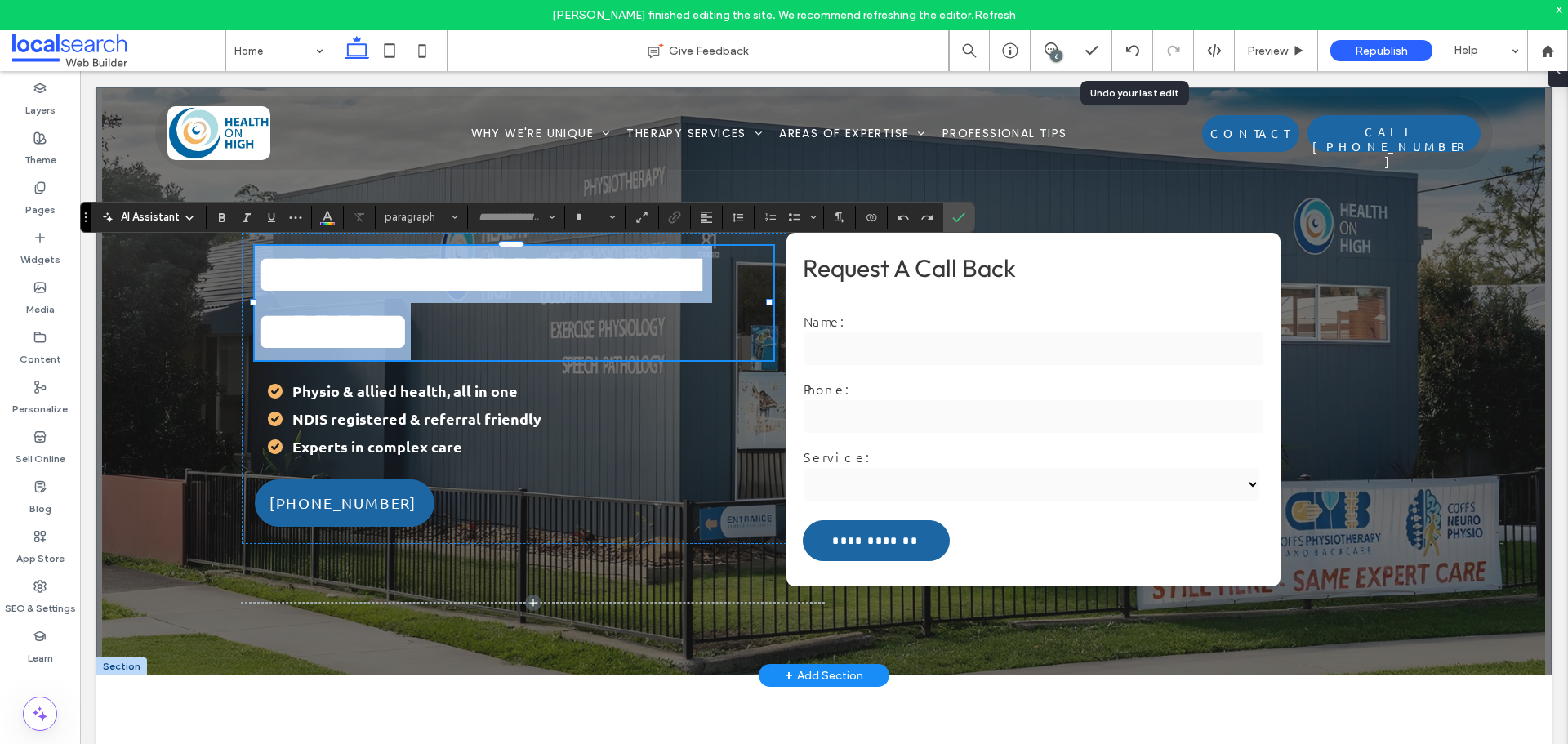
type input "******"
type input "**"
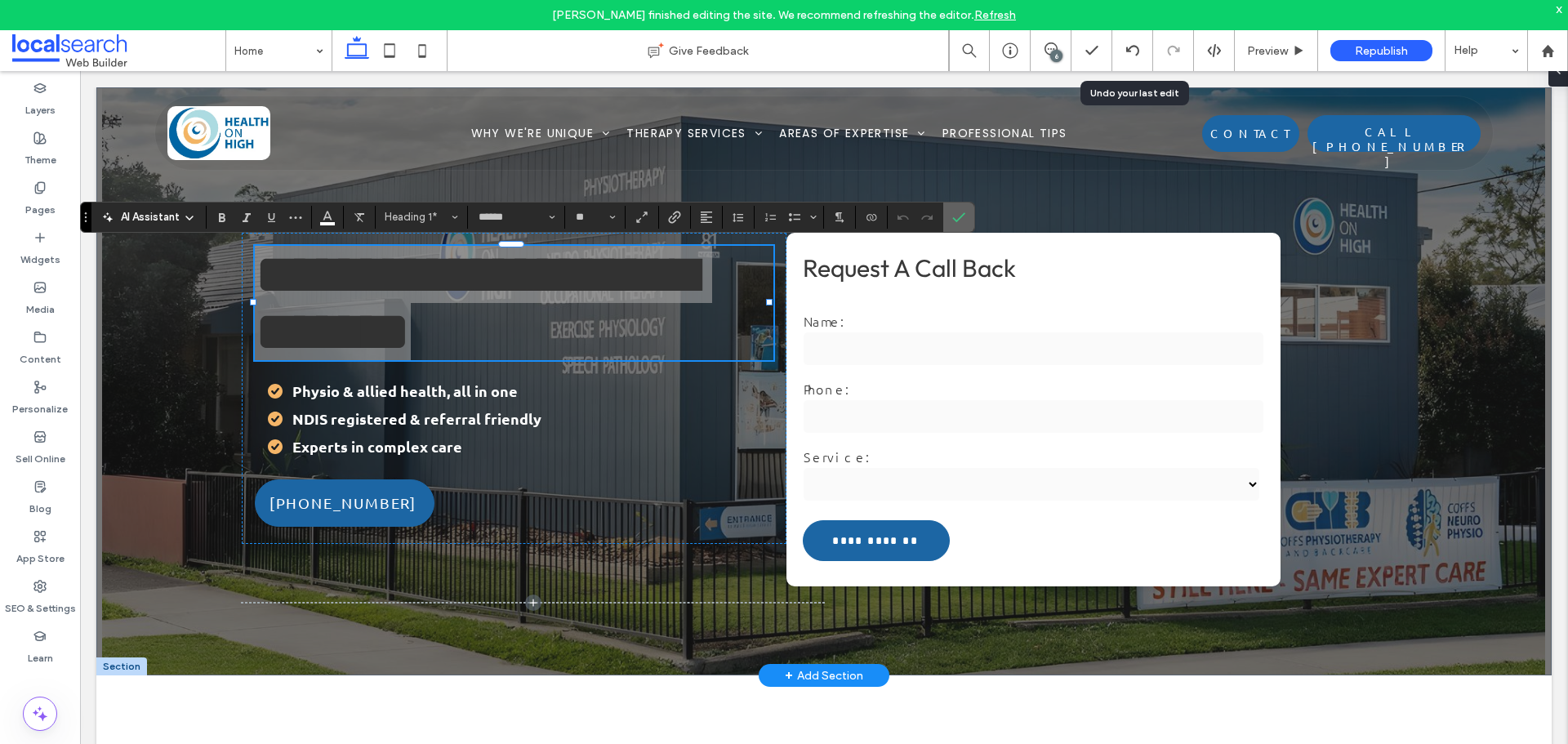
click at [958, 225] on span "Confirm" at bounding box center [957, 217] width 8 height 30
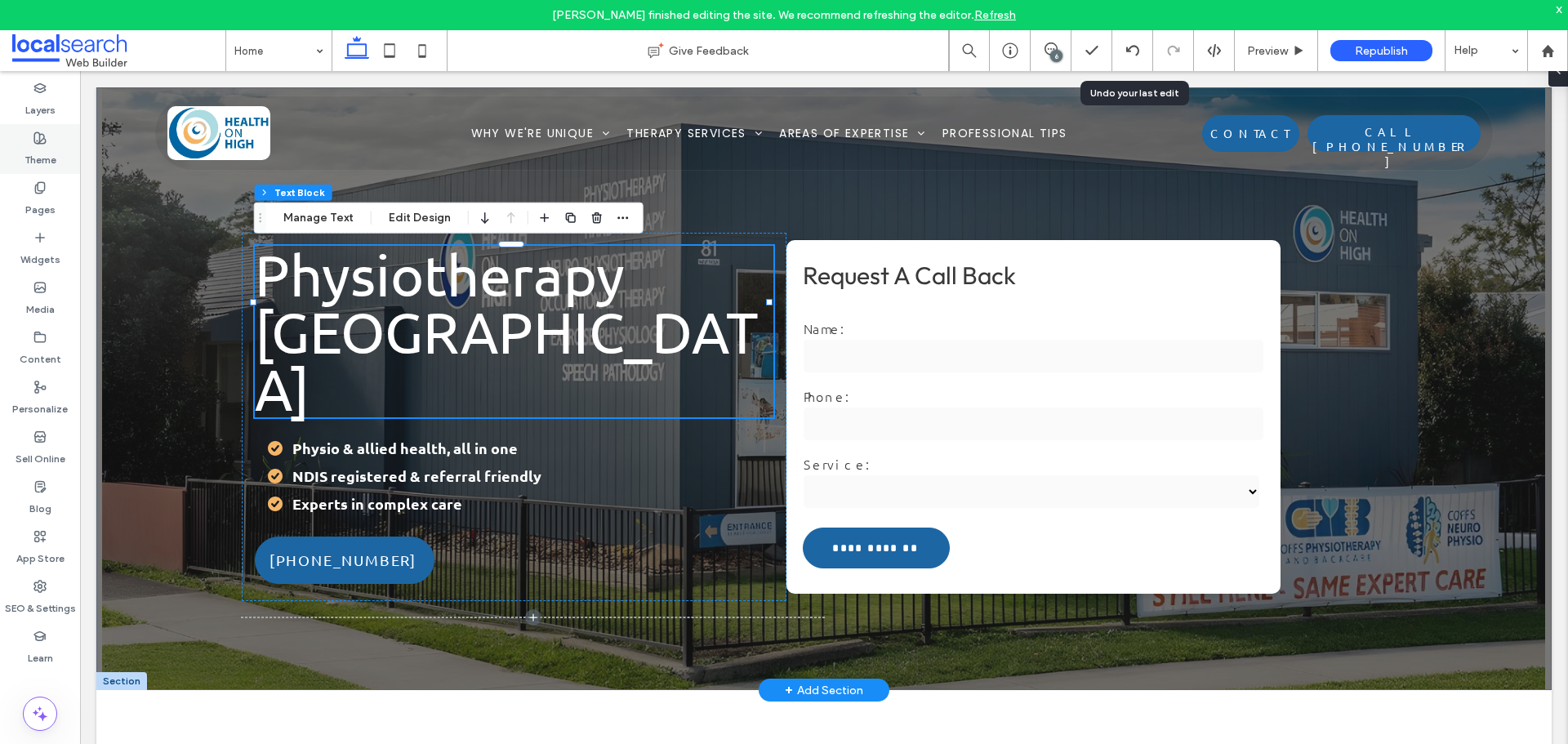
drag, startPoint x: 47, startPoint y: 146, endPoint x: 44, endPoint y: 165, distance: 19.2
click at [46, 145] on label "Theme" at bounding box center [39, 156] width 32 height 23
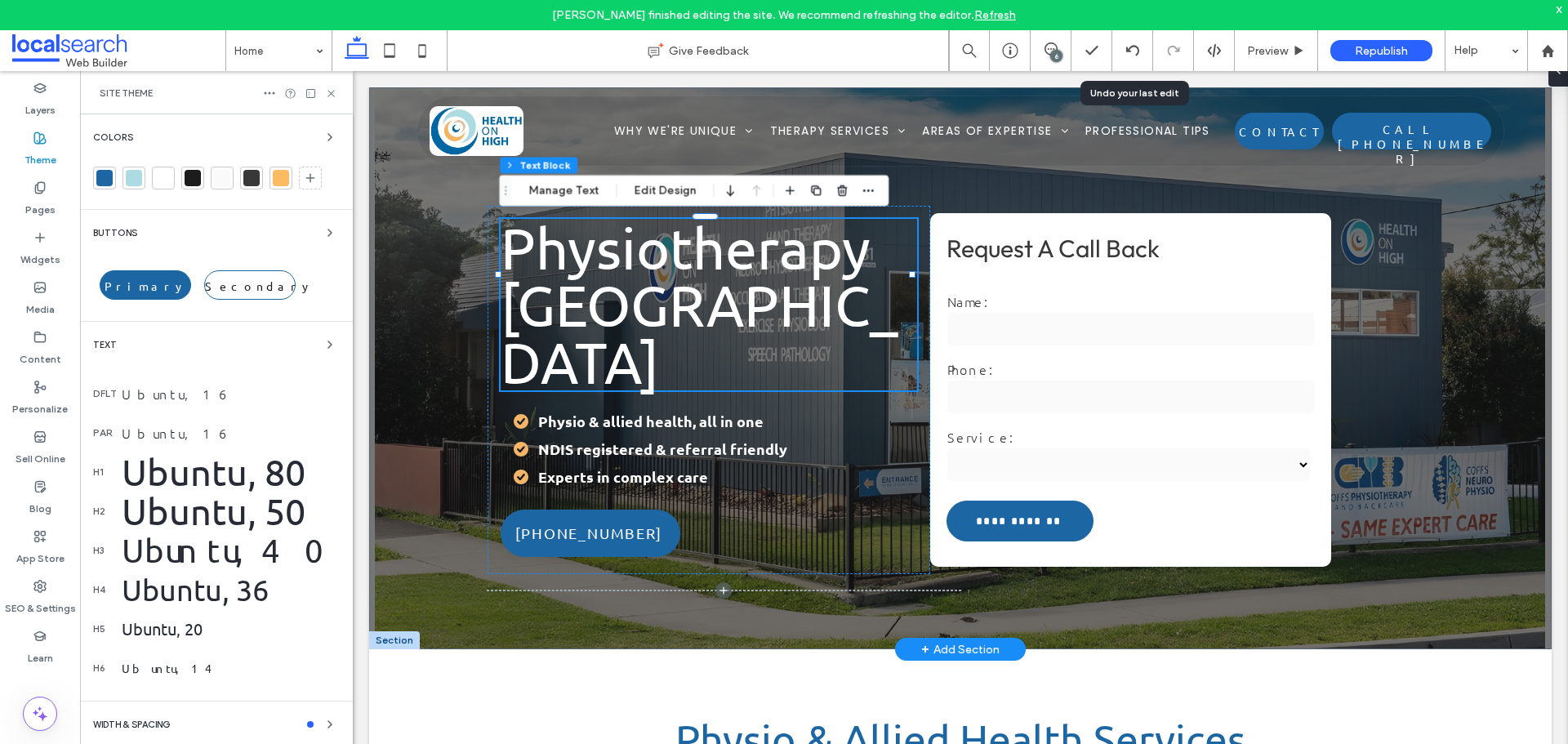
click at [198, 459] on div "Ubuntu, 80" at bounding box center [231, 472] width 218 height 44
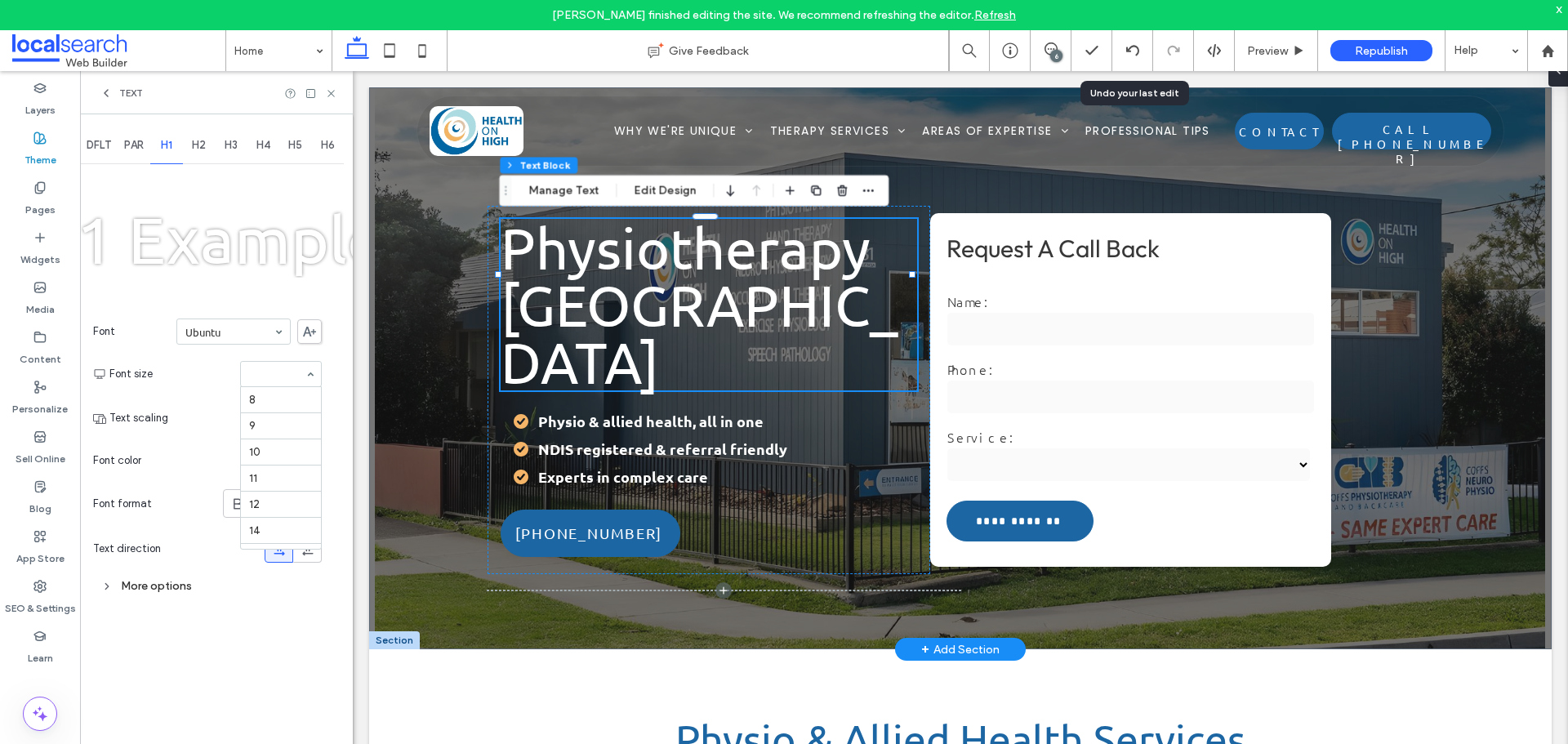
scroll to position [282, 0]
click at [1055, 50] on div "6" at bounding box center [1057, 56] width 12 height 12
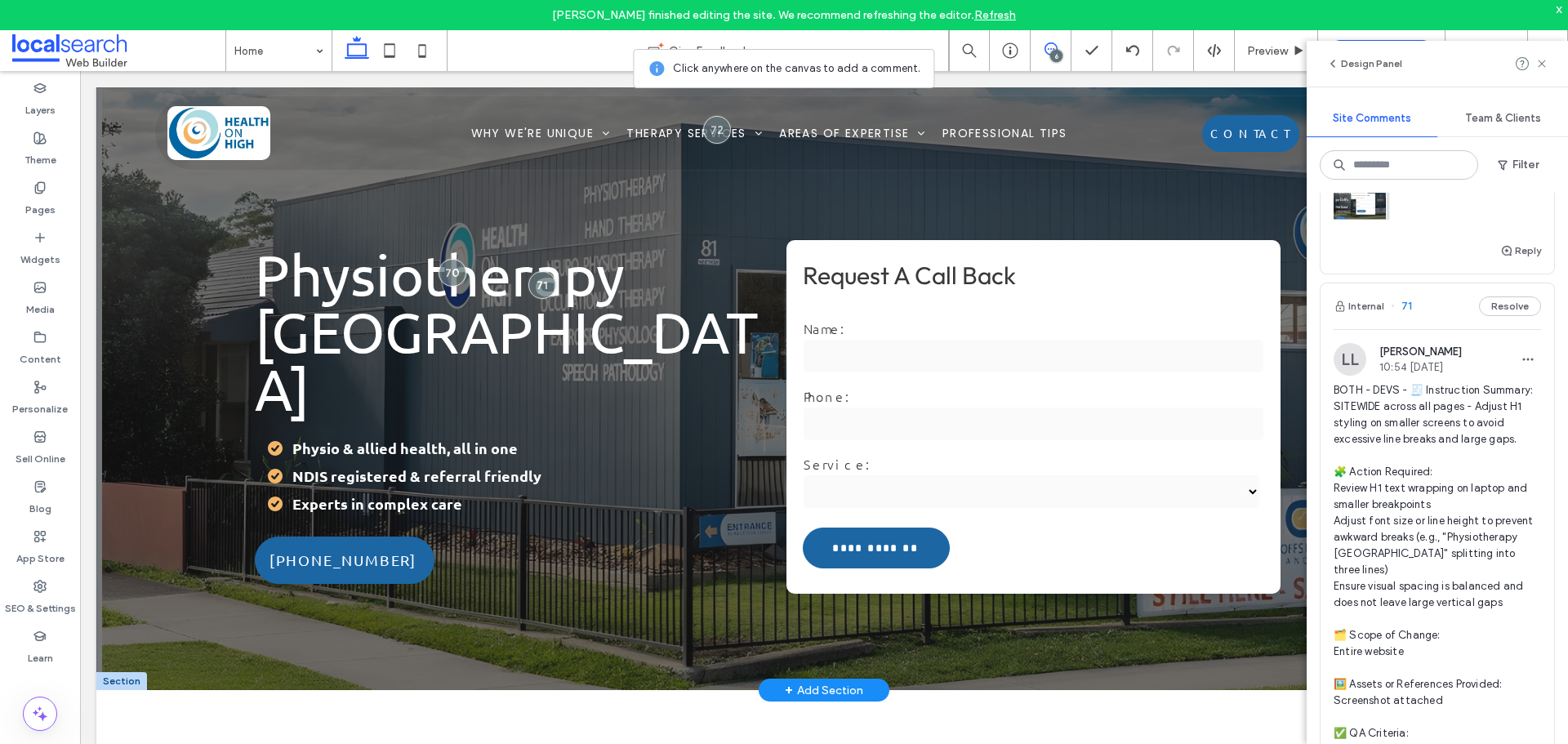
scroll to position [654, 0]
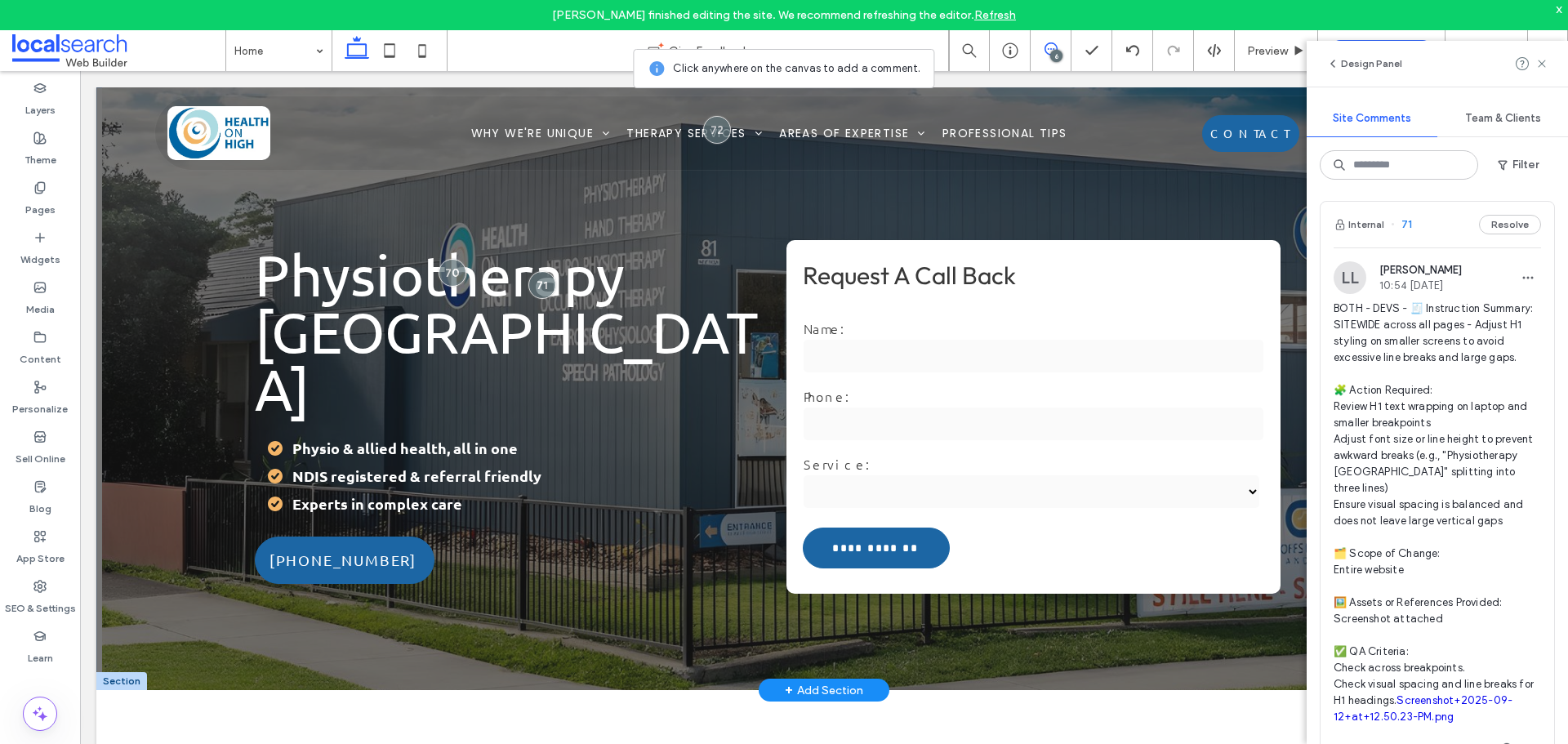
click at [1463, 450] on span "BOTH - DEVS - 🧾 Instruction Summary: SITEWIDE across all pages - Adjust H1 styl…" at bounding box center [1437, 513] width 208 height 425
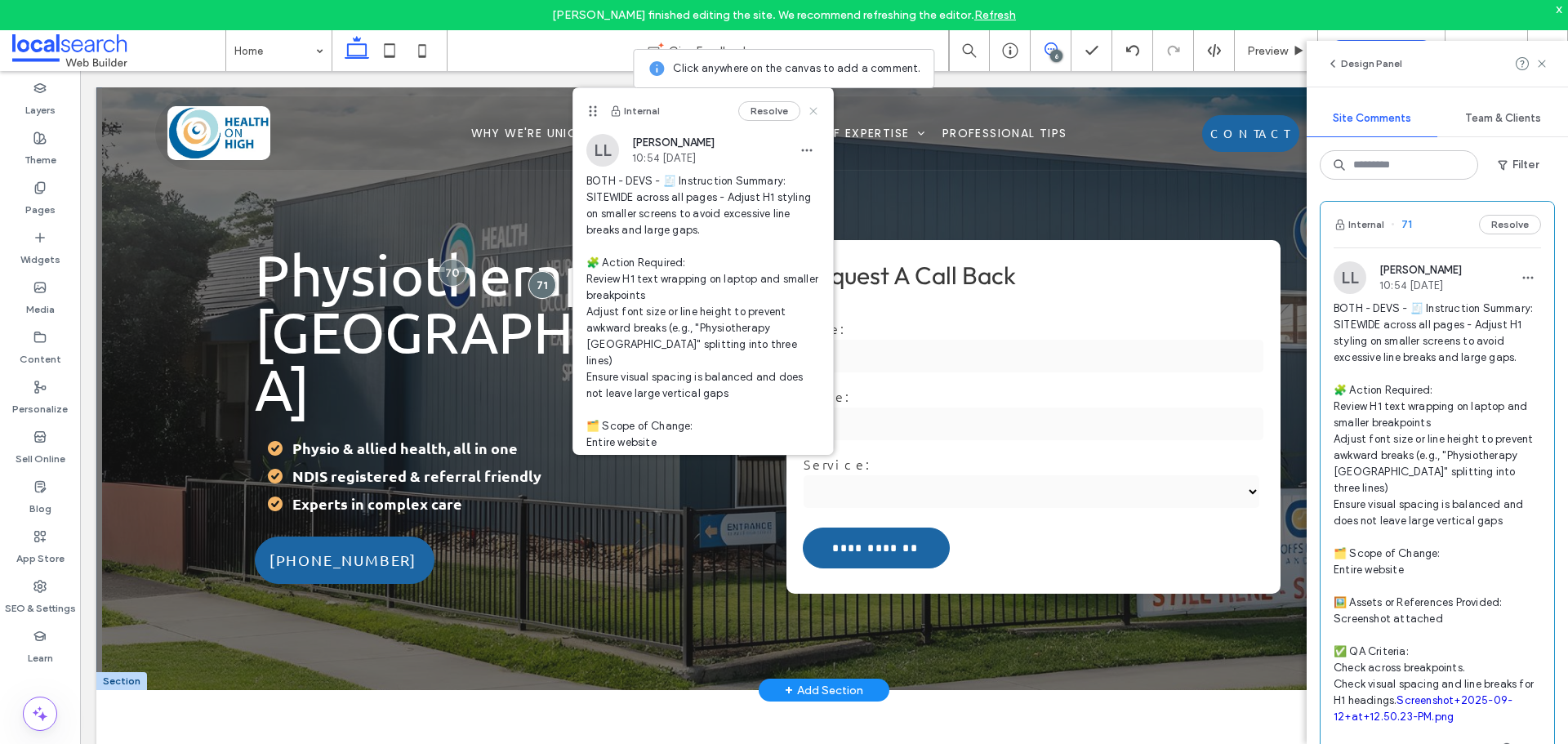
click at [807, 109] on icon at bounding box center [813, 112] width 13 height 13
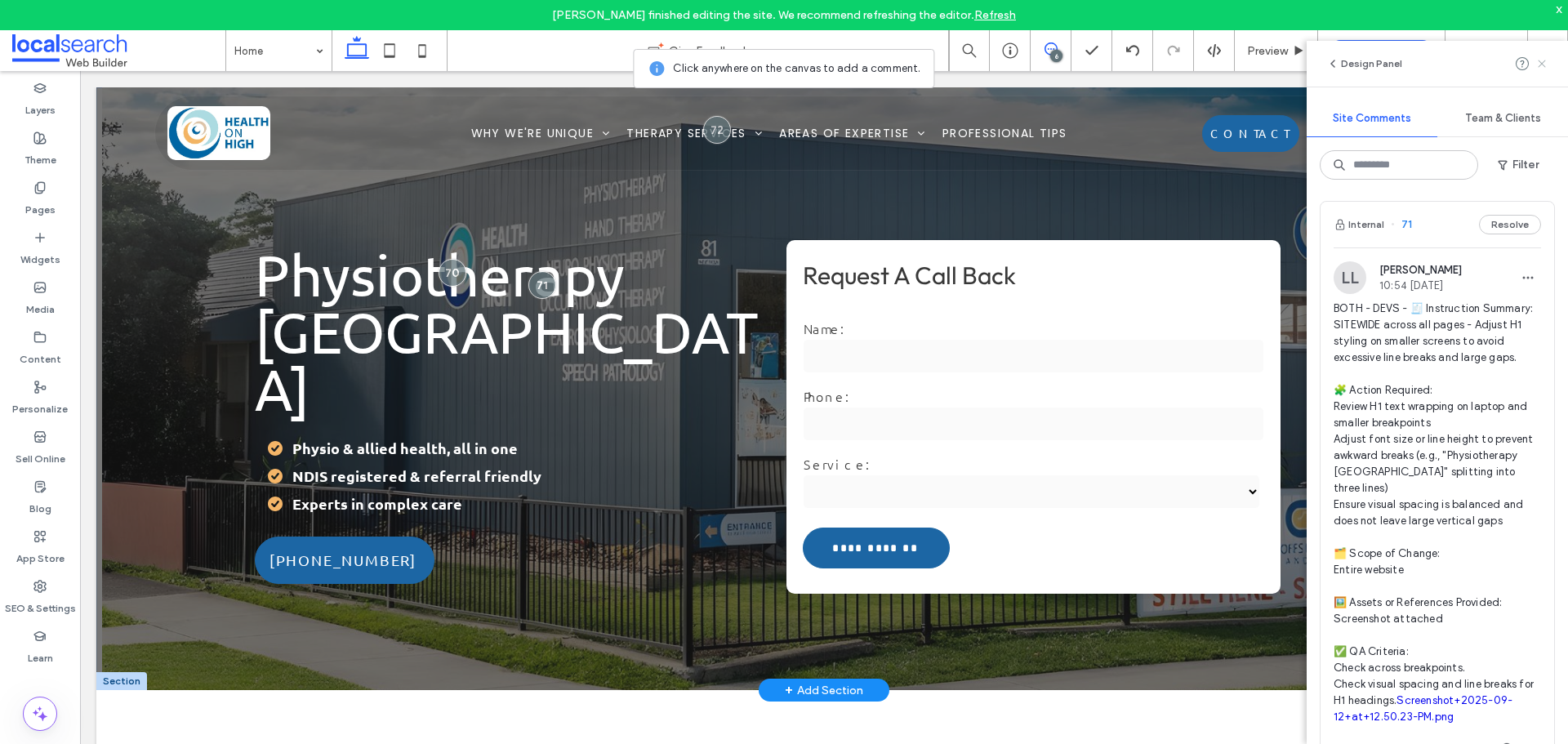
click at [1538, 58] on icon at bounding box center [1542, 63] width 13 height 13
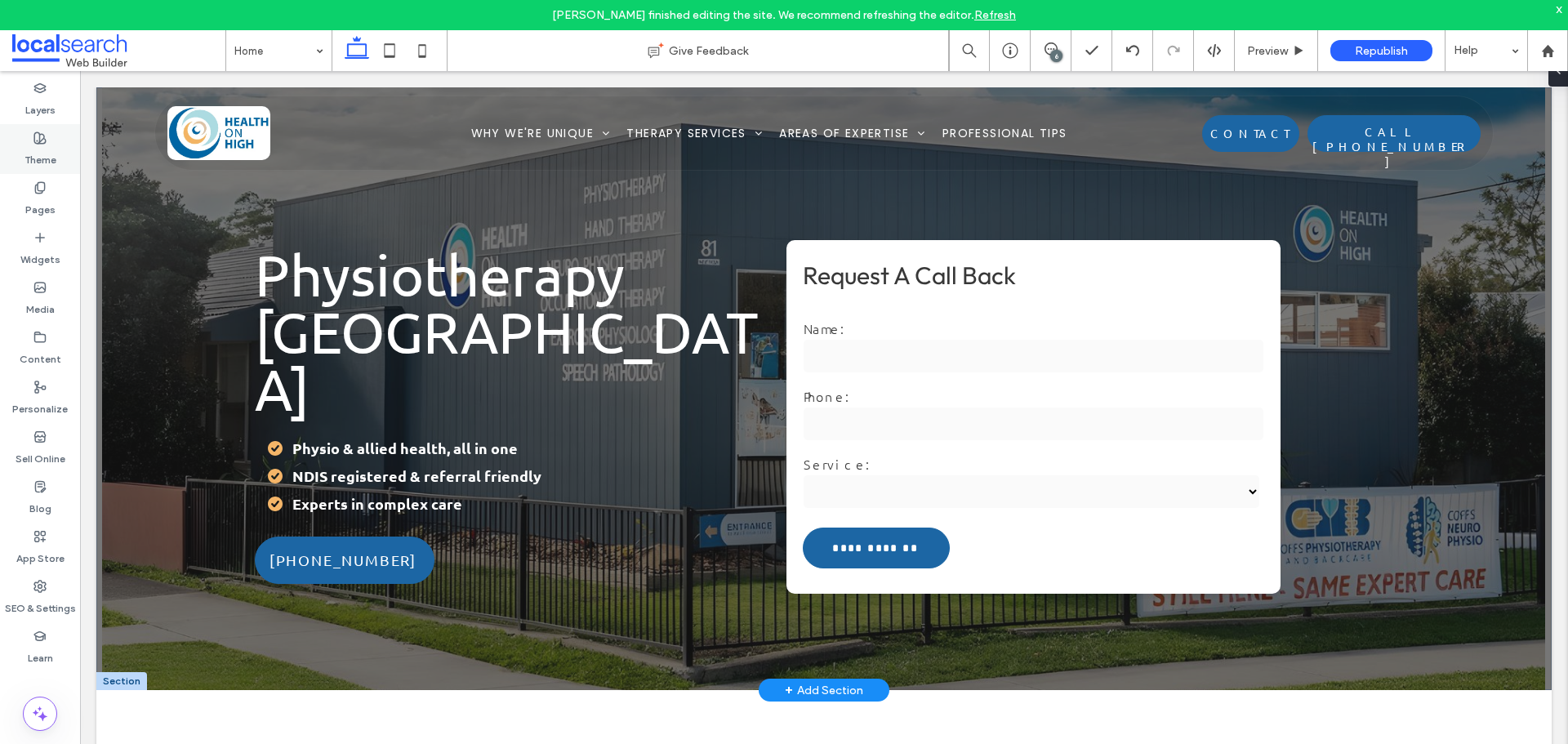
click at [34, 136] on icon at bounding box center [40, 138] width 13 height 13
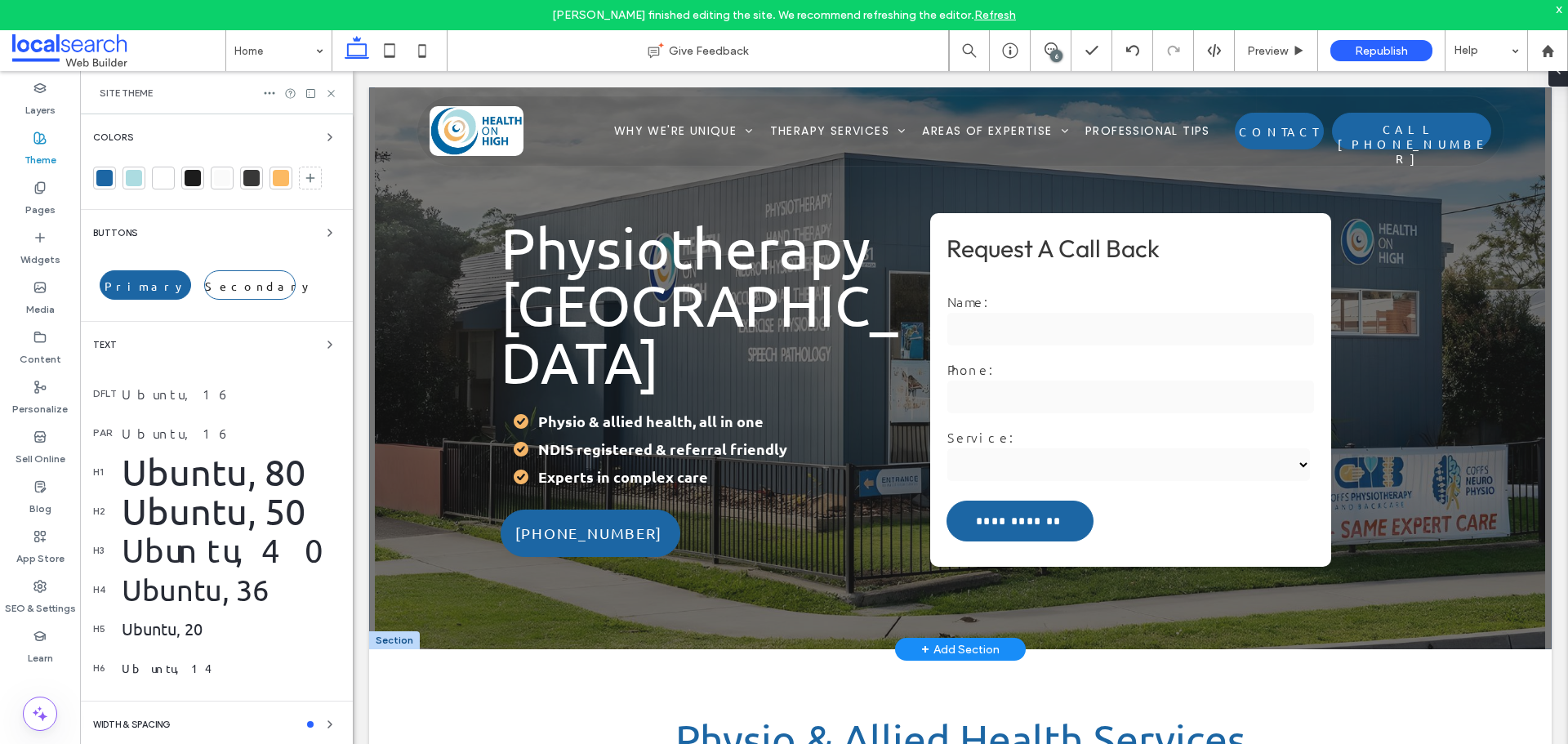
click at [245, 465] on div "Ubuntu, 80" at bounding box center [231, 472] width 218 height 44
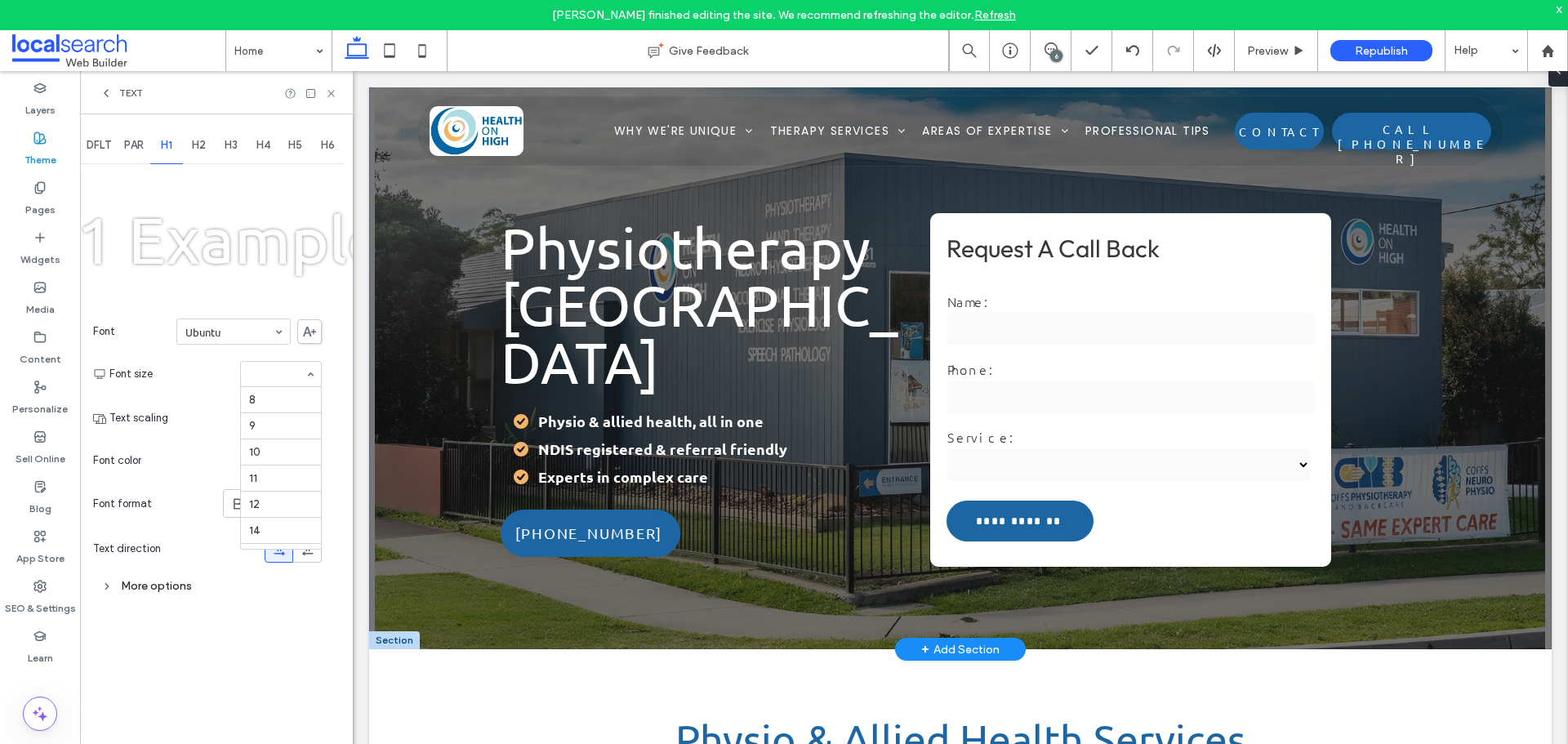
scroll to position [282, 0]
click at [537, 553] on div "**********" at bounding box center [958, 389] width 943 height 368
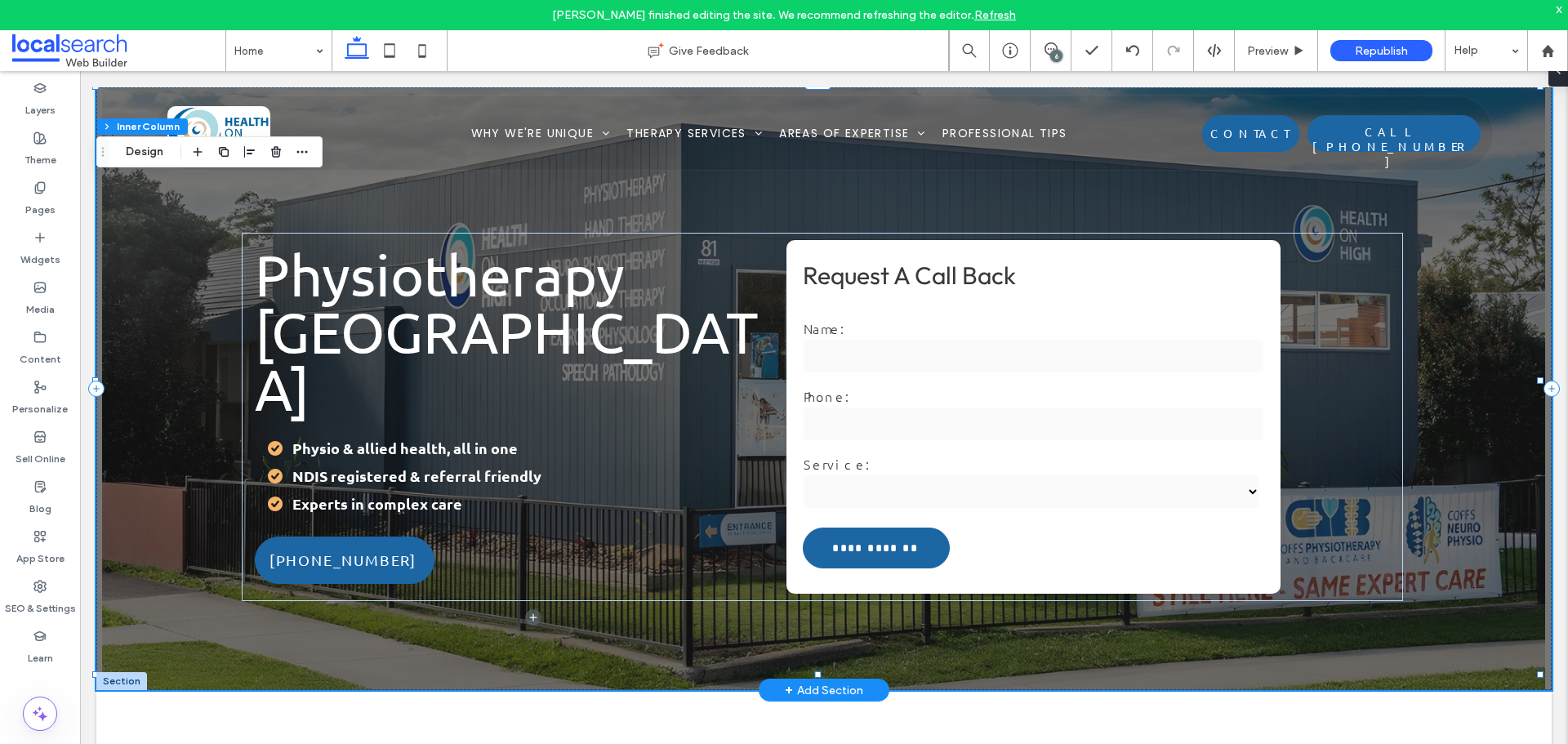
click at [172, 266] on div "**********" at bounding box center [824, 388] width 1456 height 603
click at [589, 218] on div "**********" at bounding box center [824, 388] width 1456 height 603
click at [678, 185] on div "**********" at bounding box center [824, 388] width 1456 height 603
click at [1039, 46] on span at bounding box center [1051, 49] width 40 height 13
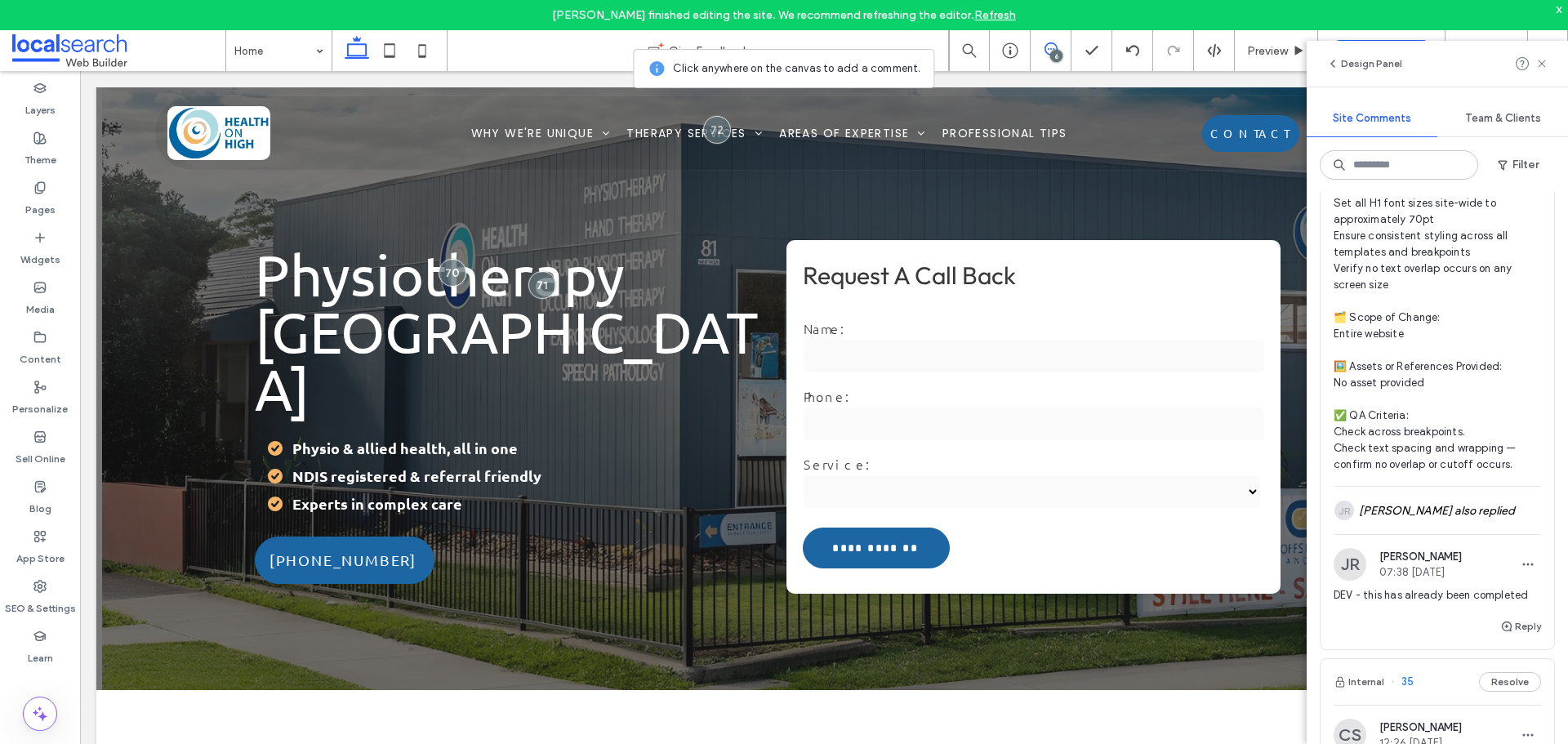
scroll to position [1551, 0]
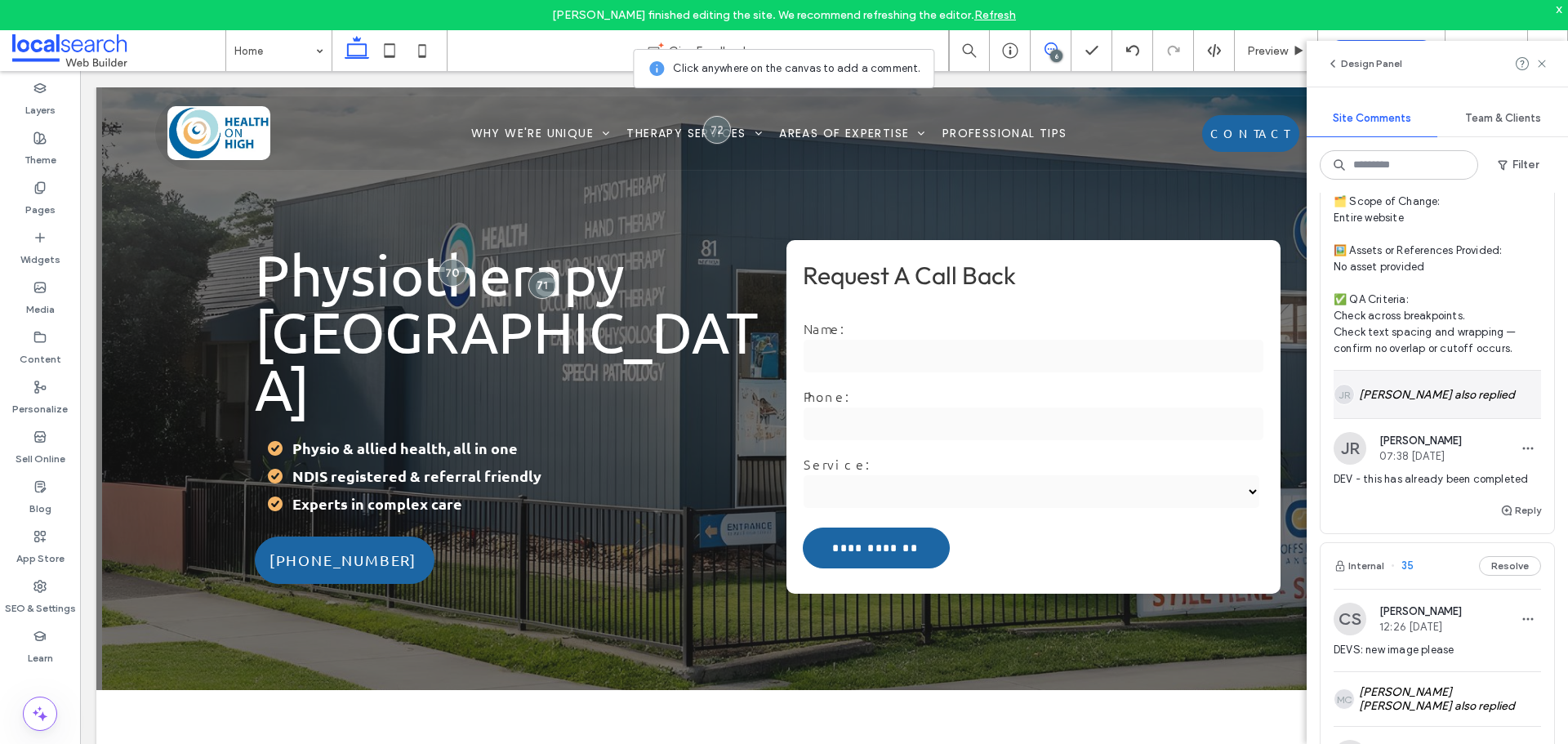
click at [1411, 418] on div "JR [PERSON_NAME] also replied" at bounding box center [1437, 394] width 208 height 47
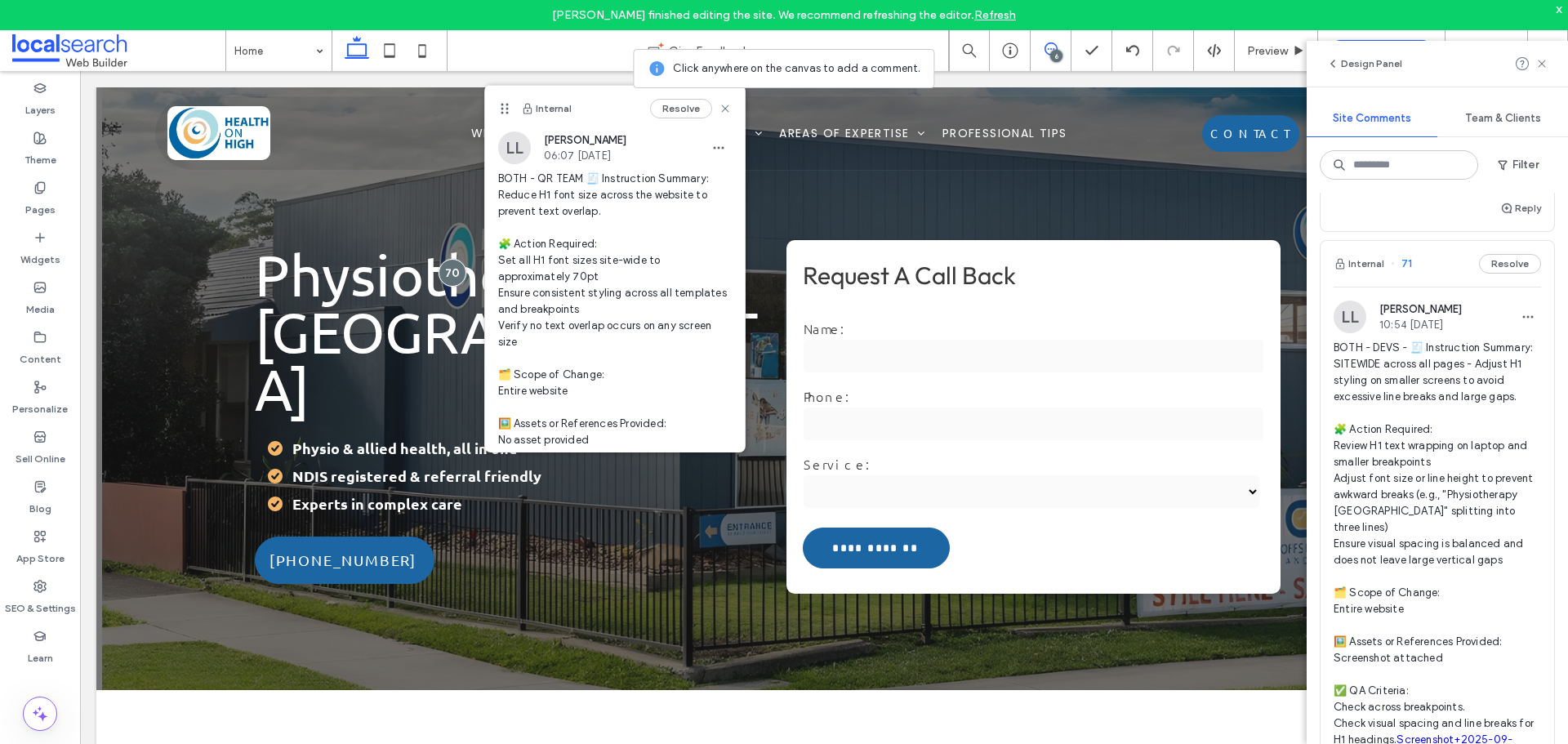
scroll to position [572, 0]
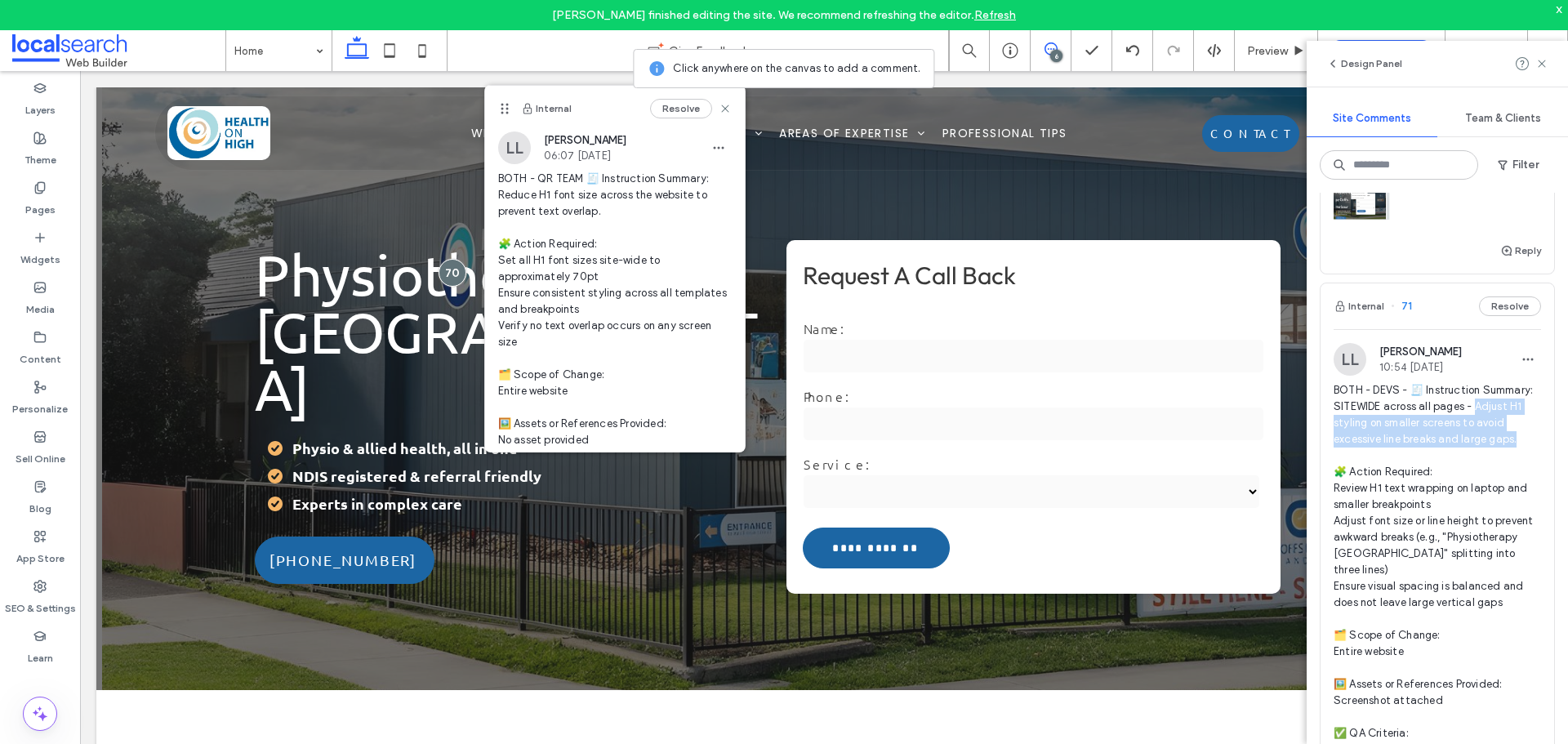
drag, startPoint x: 1476, startPoint y: 424, endPoint x: 1530, endPoint y: 451, distance: 60.4
click at [1530, 451] on div "[PERSON_NAME] 10:54 [DATE] BOTH - DEVS - 🧾 Instruction Summary: SITEWIDE across…" at bounding box center [1437, 582] width 234 height 477
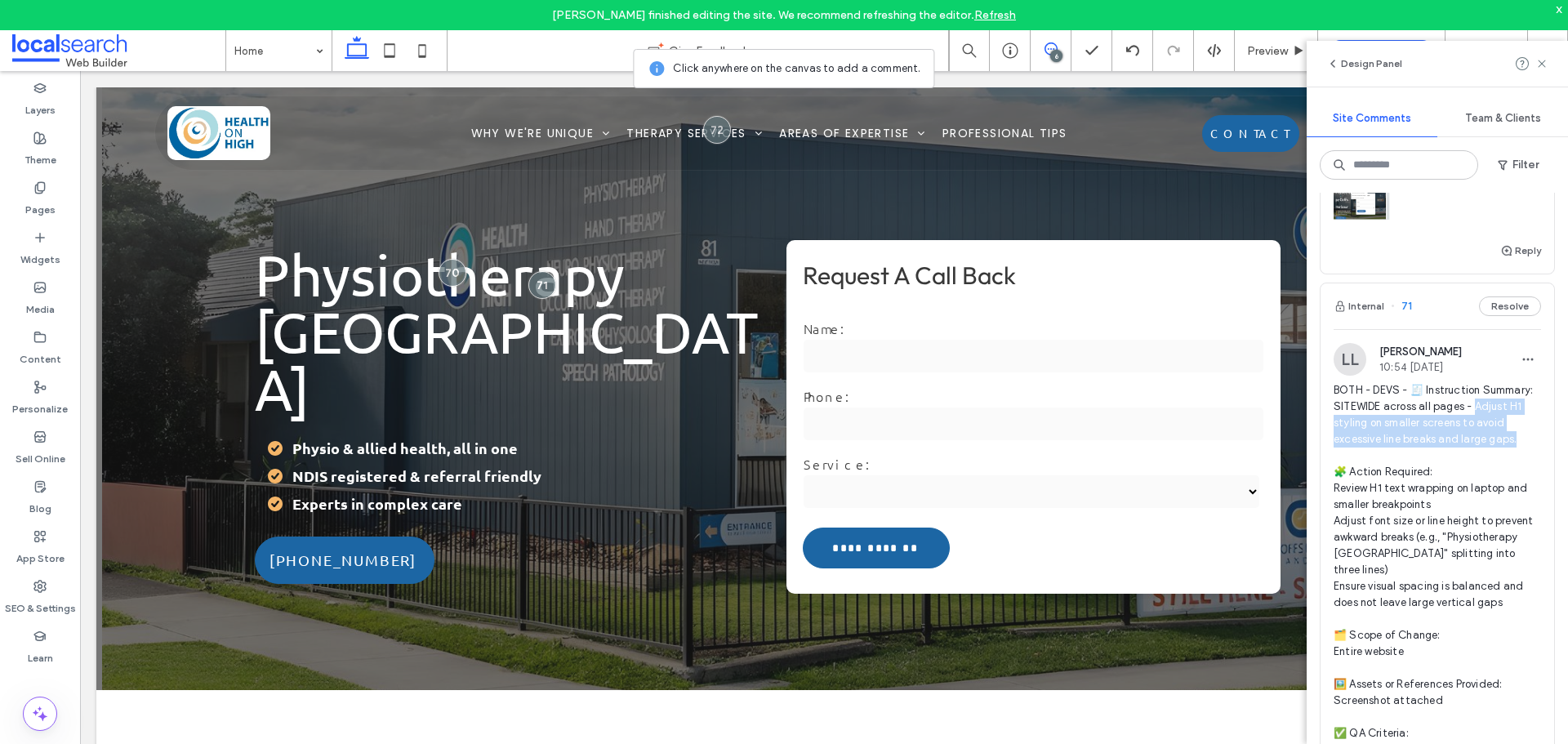
copy span "djust H1 styling on smaller screens to avoid excessive line breaks and large ga…"
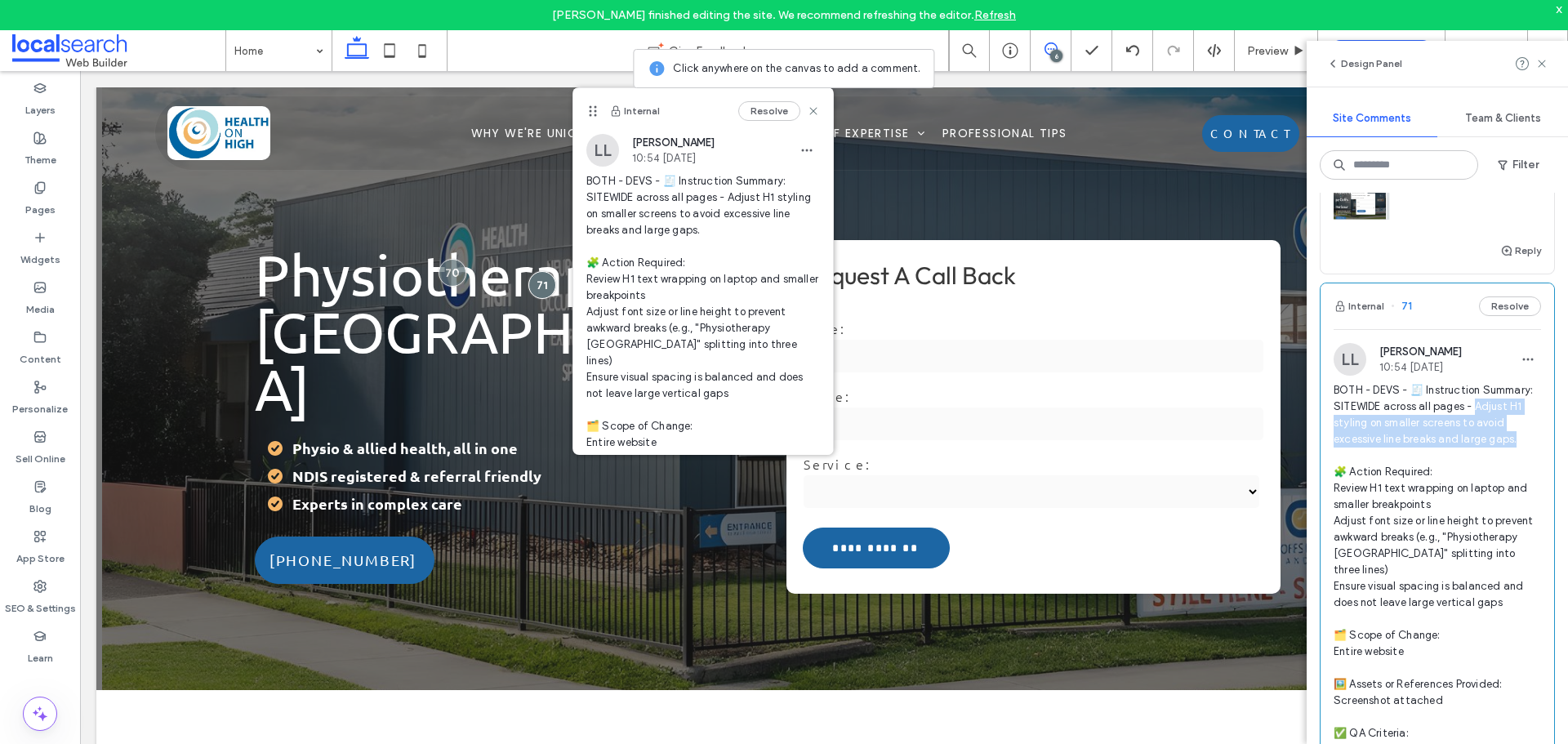
copy span "djust H1 styling on smaller screens to avoid excessive line breaks and large ga…"
click at [807, 115] on icon at bounding box center [813, 112] width 13 height 13
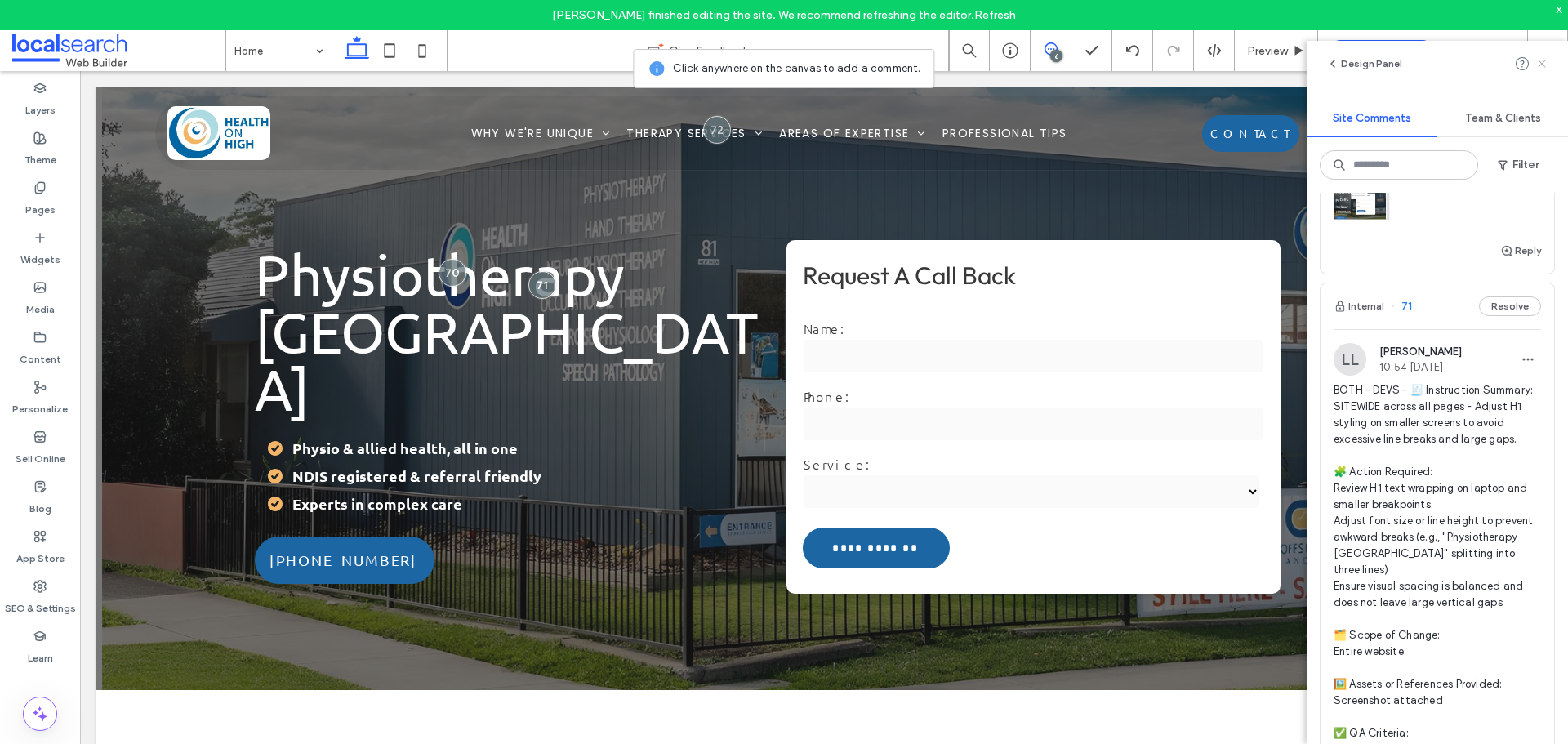
click at [1539, 69] on icon at bounding box center [1542, 63] width 13 height 13
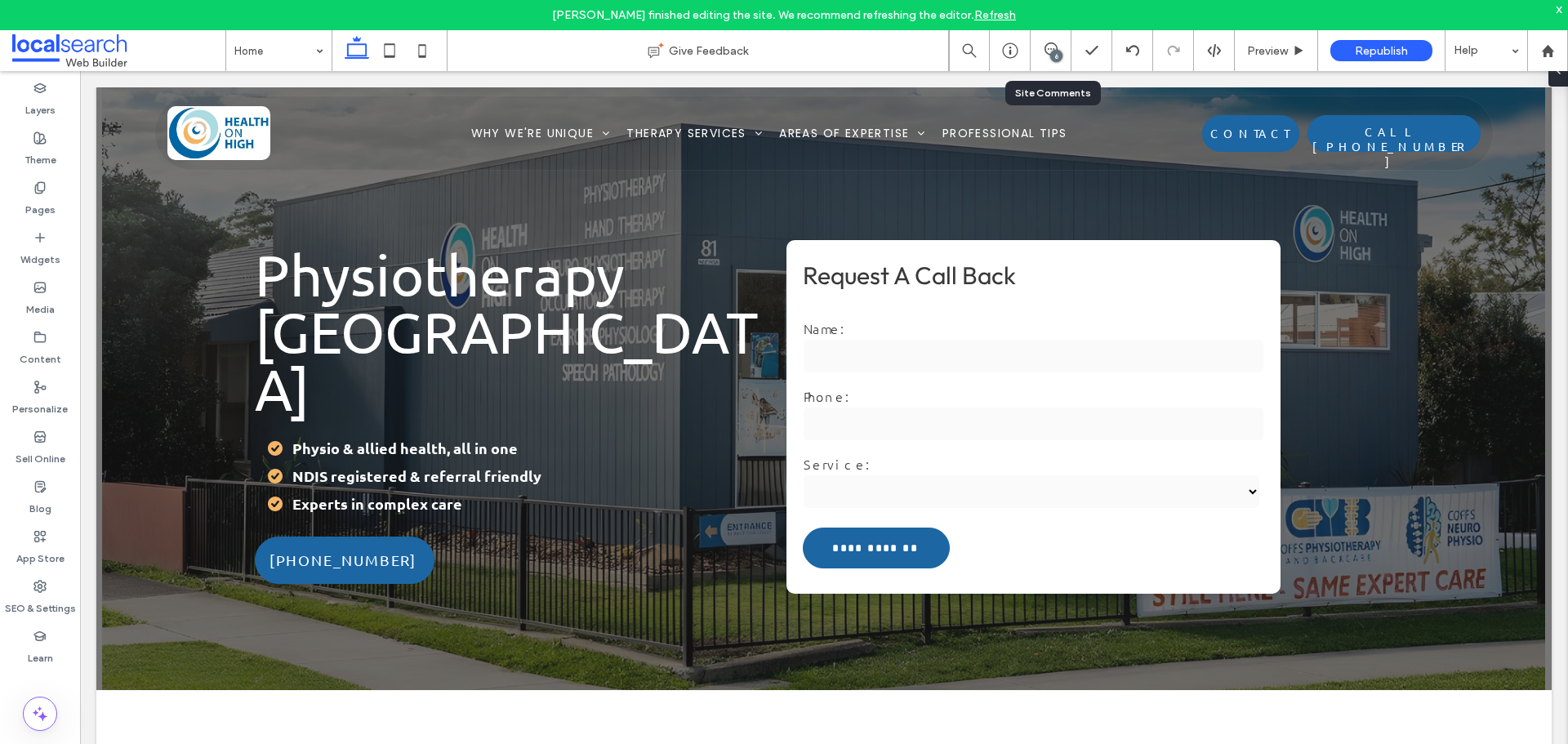
click at [1046, 57] on div "6" at bounding box center [1051, 50] width 40 height 16
click at [1046, 52] on use at bounding box center [1052, 49] width 13 height 13
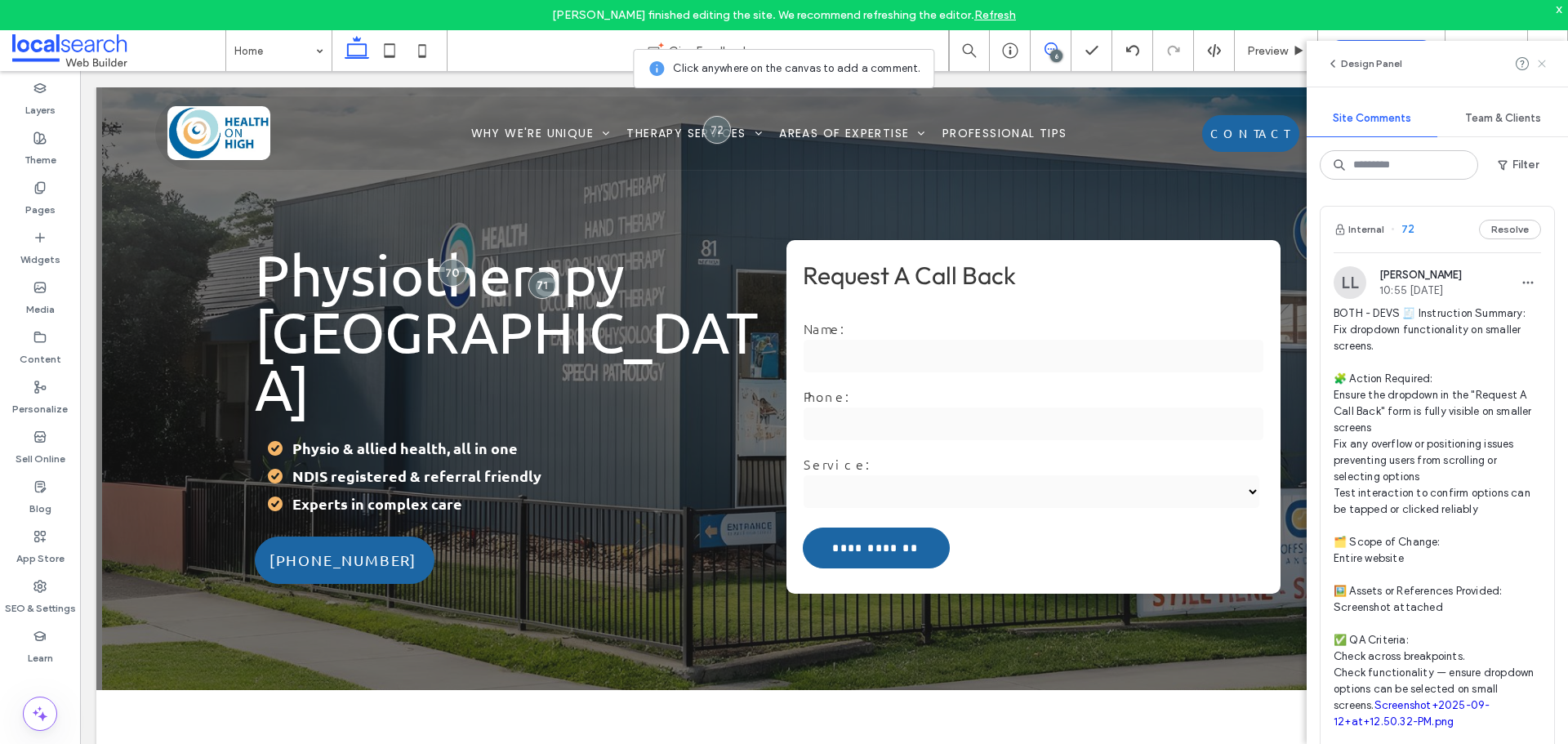
click at [1539, 71] on span at bounding box center [1542, 63] width 13 height 19
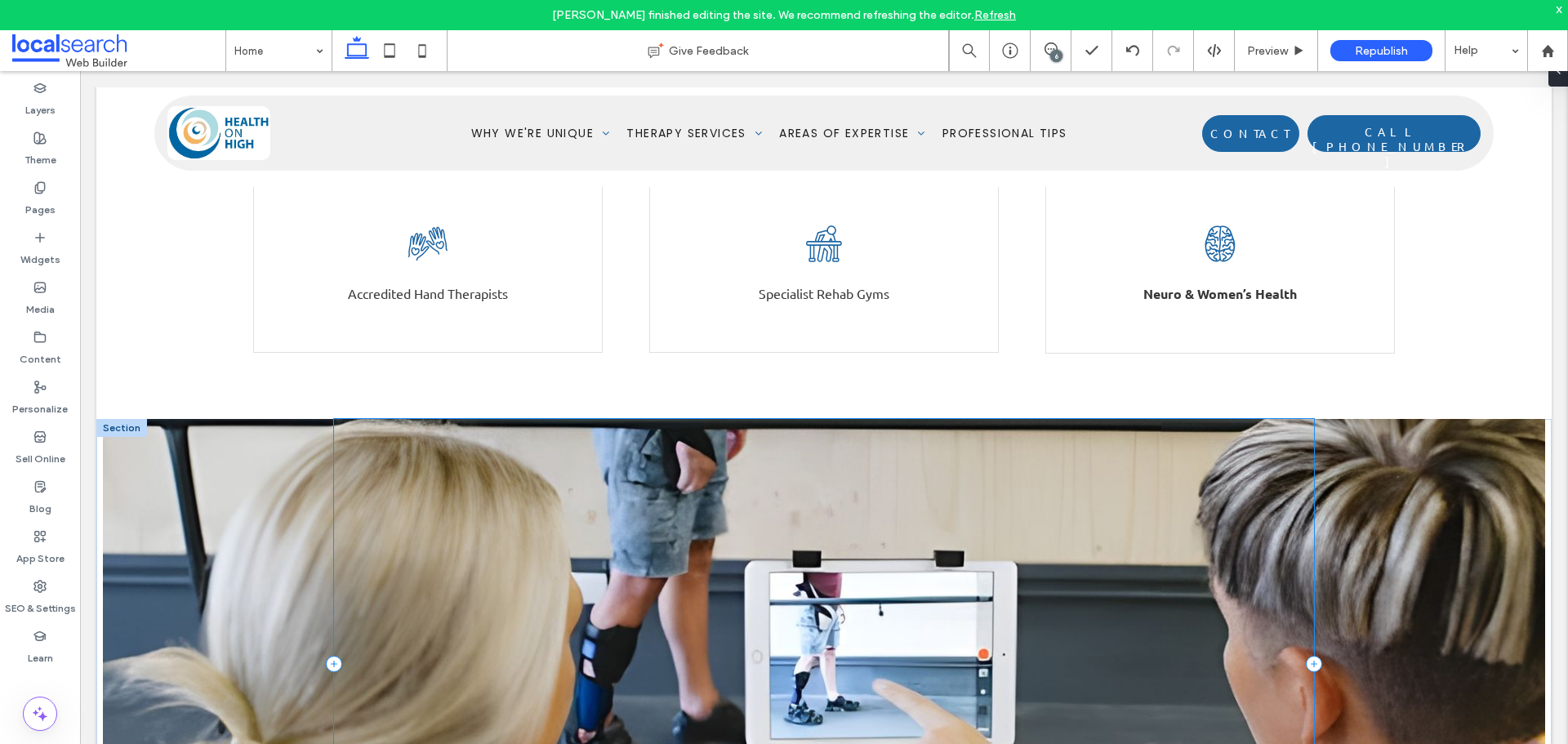
scroll to position [899, 0]
